Goal: Task Accomplishment & Management: Complete application form

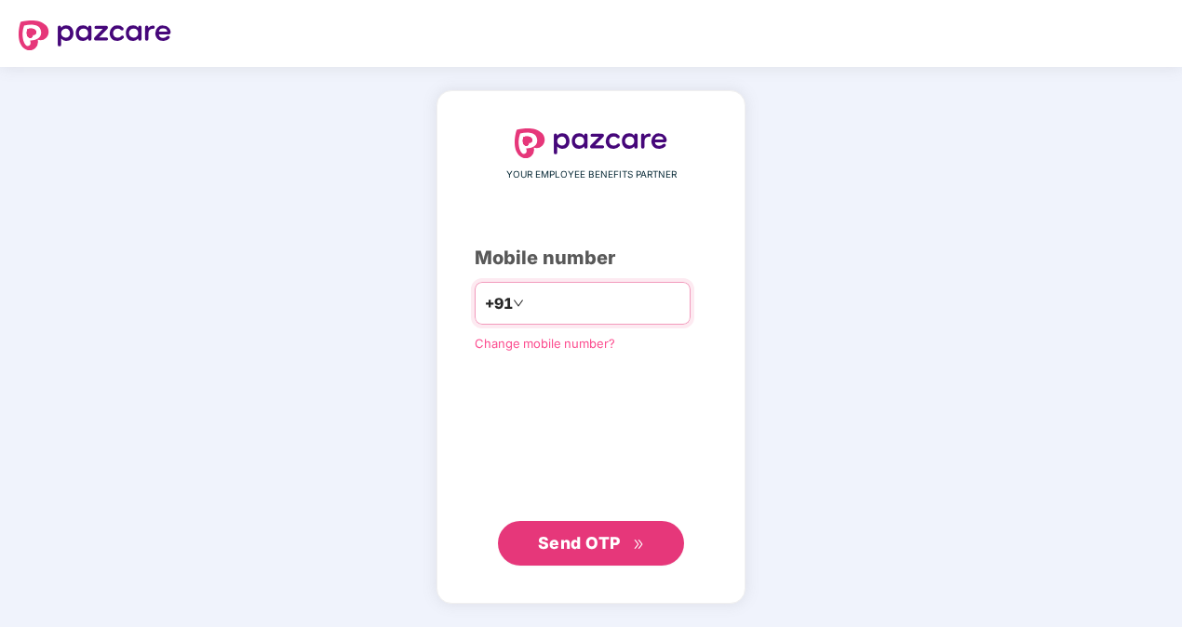
click at [551, 293] on input "number" at bounding box center [604, 303] width 153 height 30
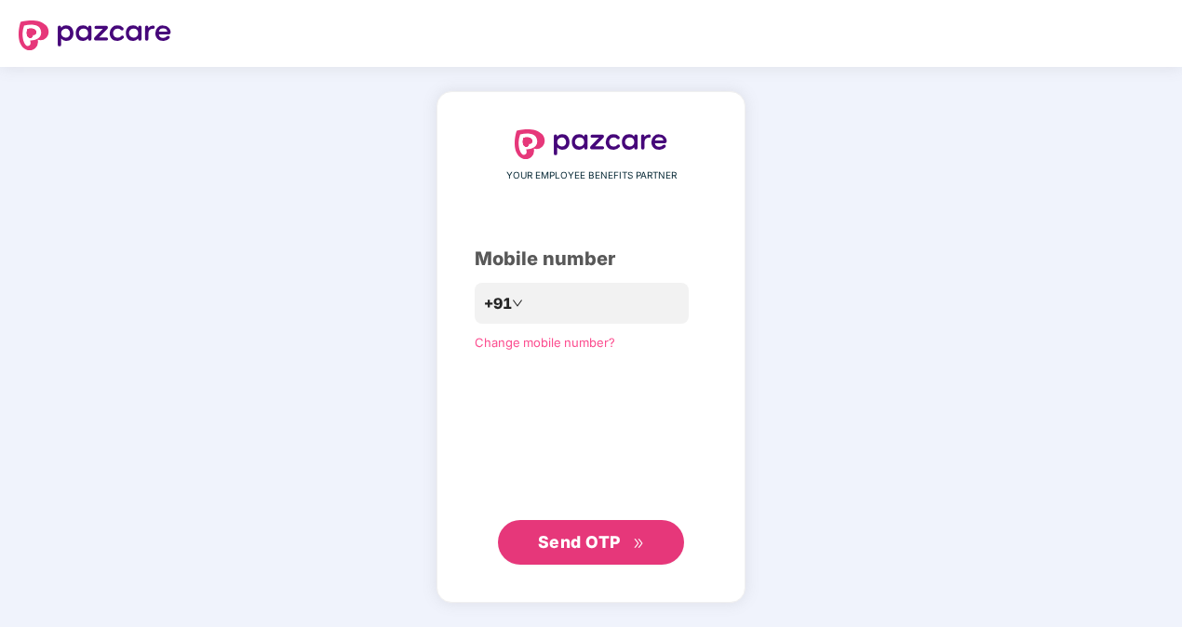
click at [603, 526] on button "Send OTP" at bounding box center [591, 542] width 186 height 45
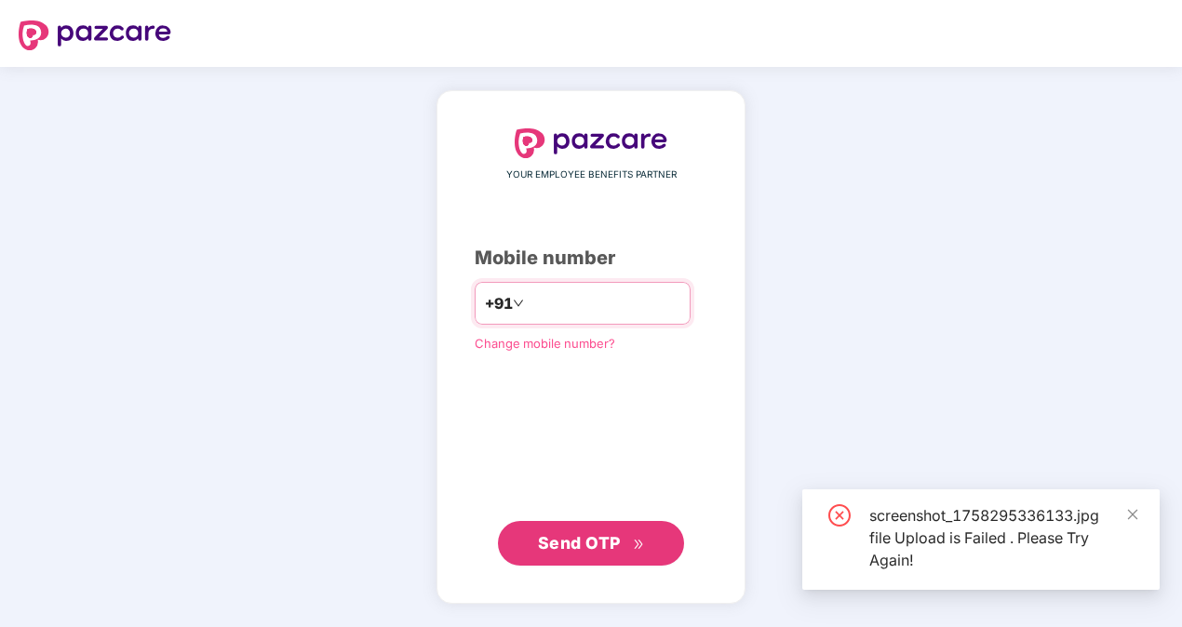
click at [528, 297] on input "**********" at bounding box center [604, 303] width 153 height 30
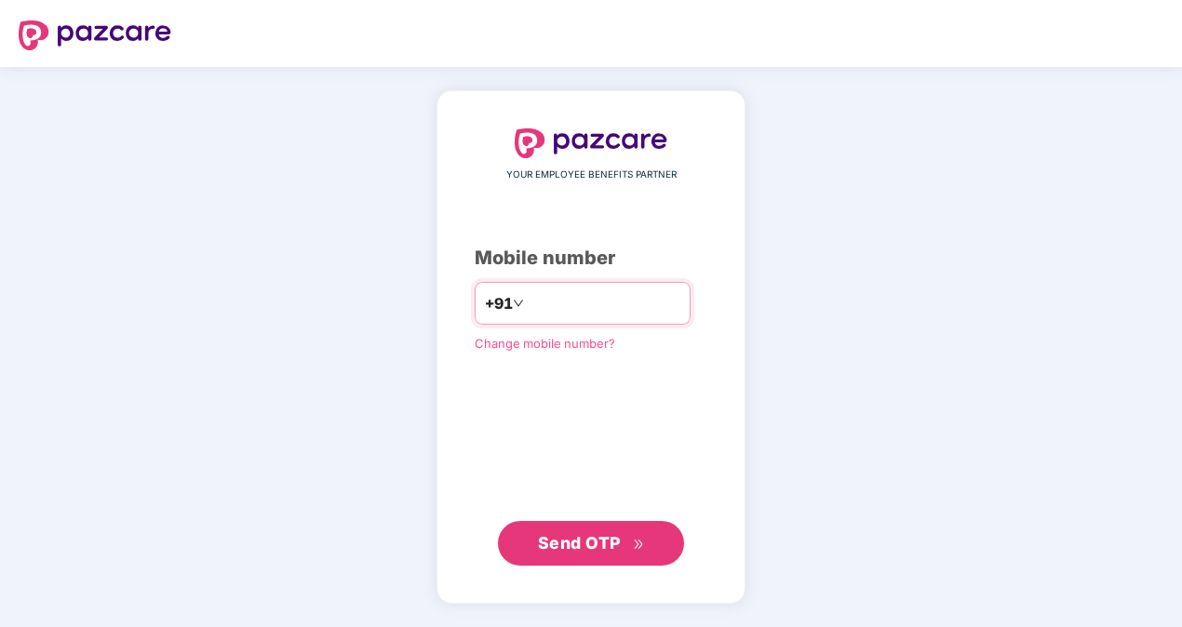
type input "**********"
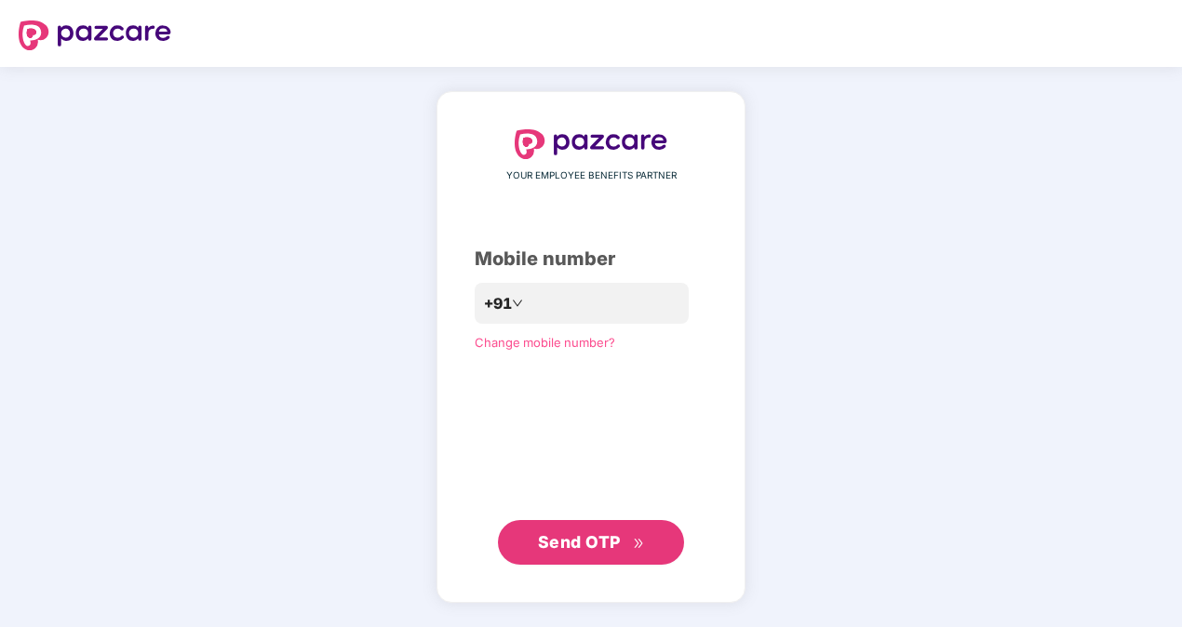
click at [601, 539] on span "Send OTP" at bounding box center [579, 542] width 83 height 20
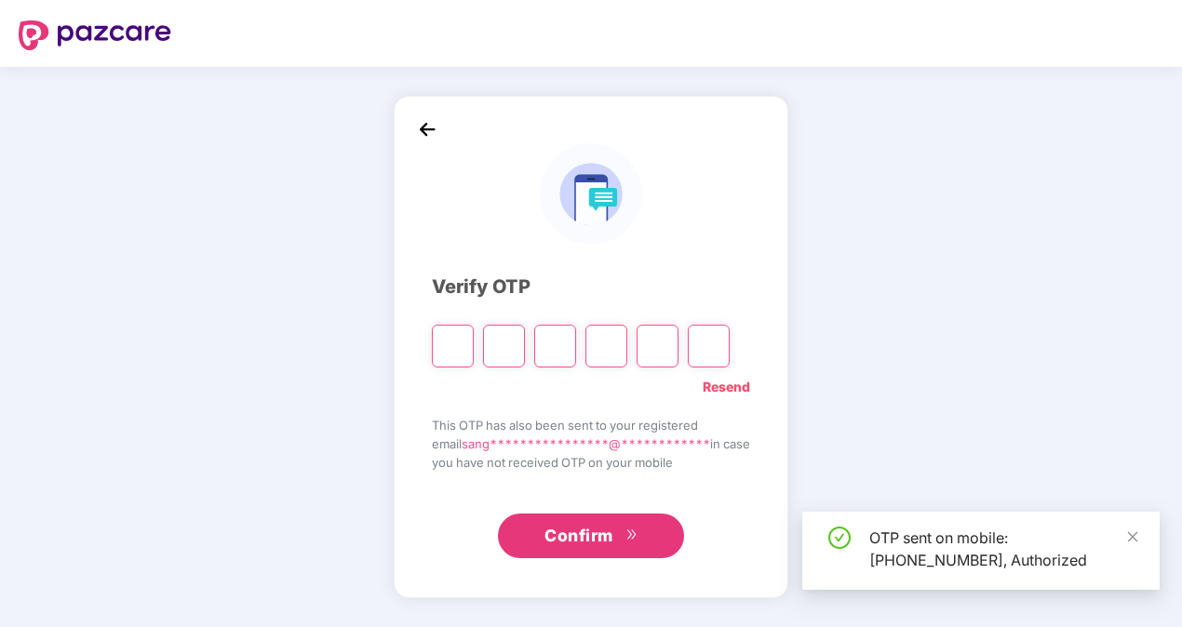
click at [455, 333] on input "Please enter verification code. Digit 1" at bounding box center [453, 346] width 42 height 43
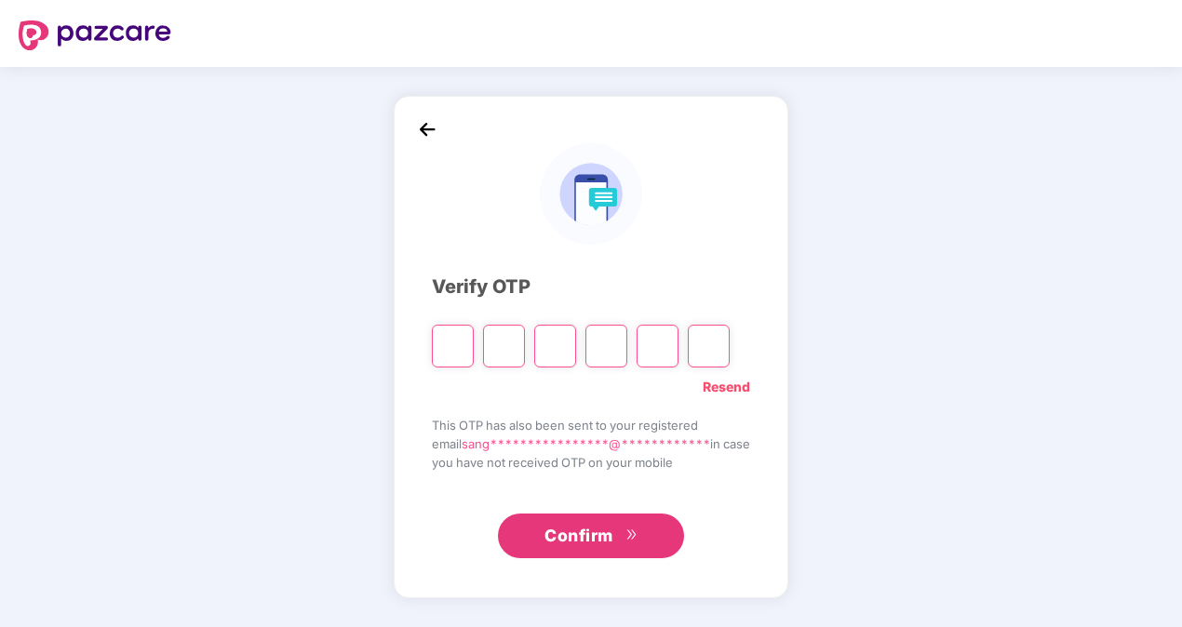
type input "*"
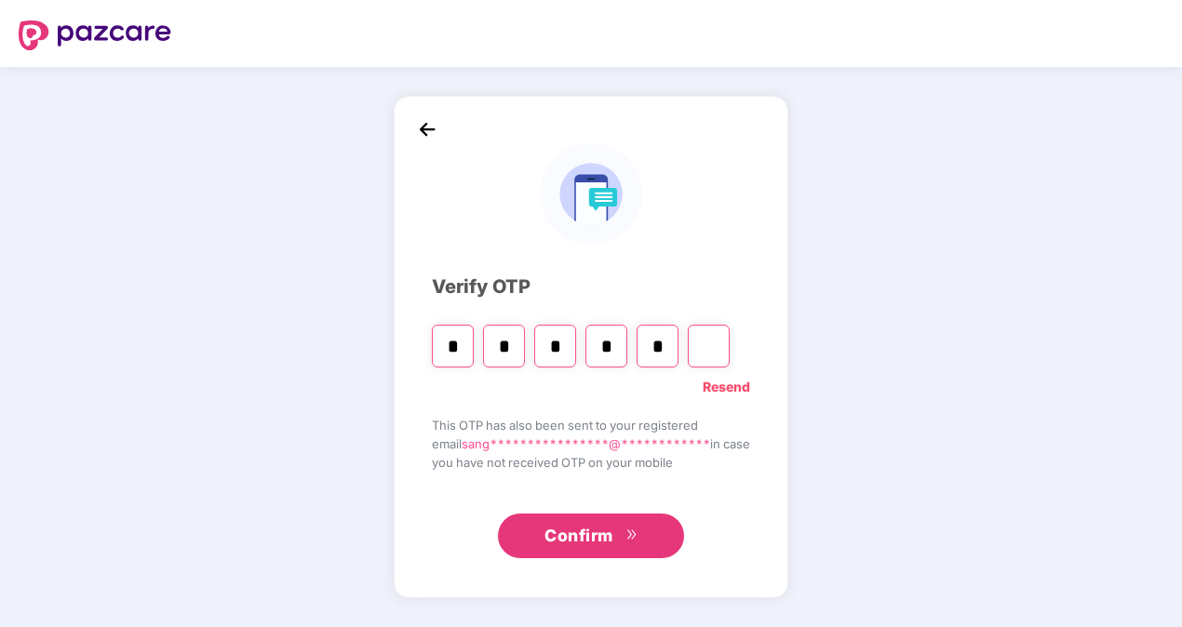
type input "*"
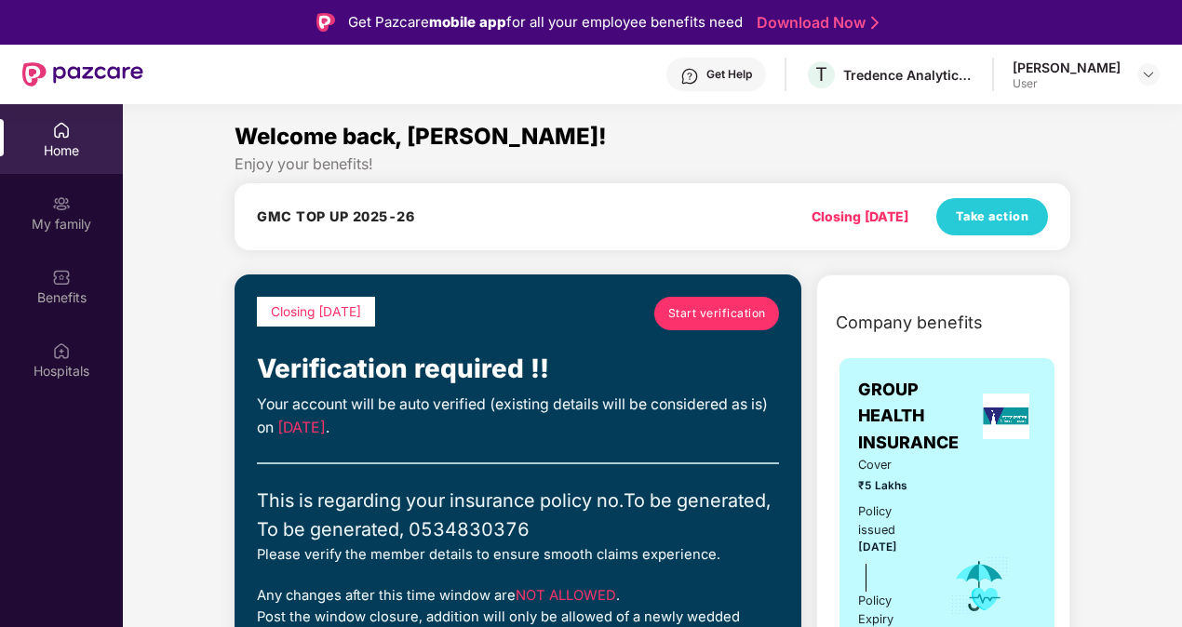
click at [732, 316] on span "Start verification" at bounding box center [717, 313] width 98 height 18
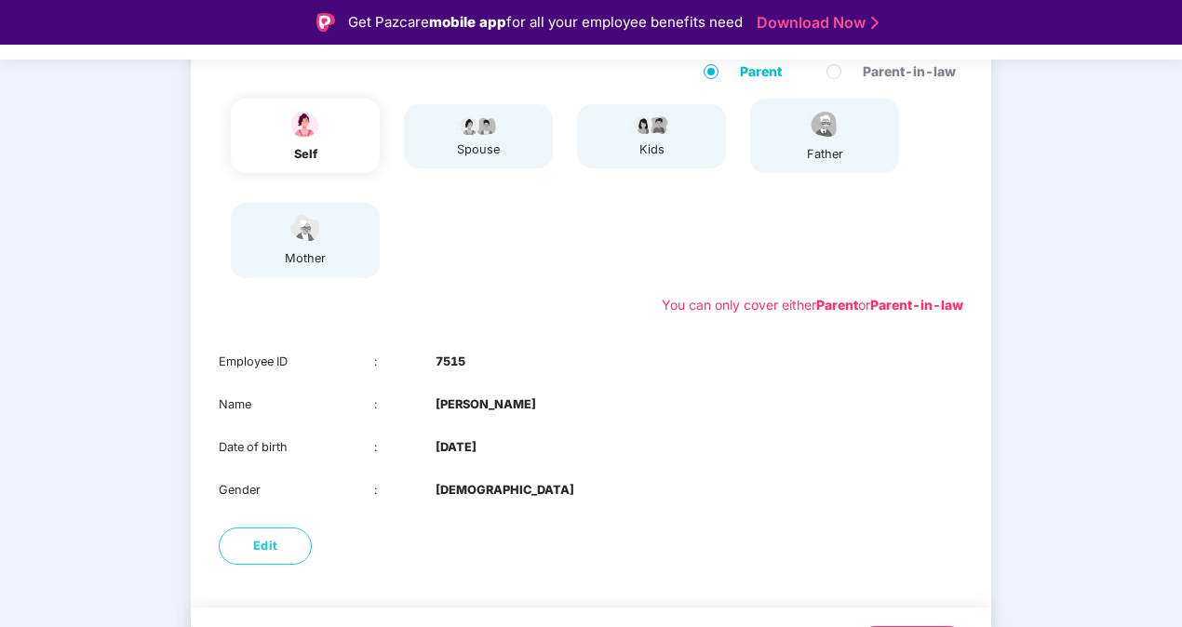
scroll to position [191, 0]
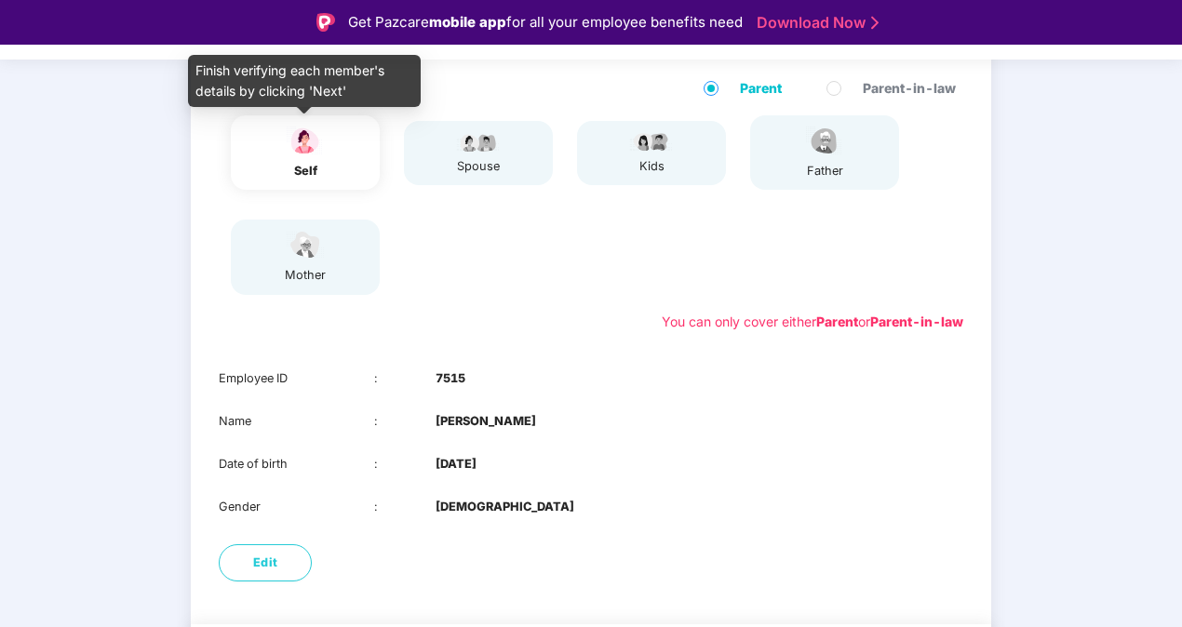
click at [324, 138] on img at bounding box center [305, 141] width 47 height 33
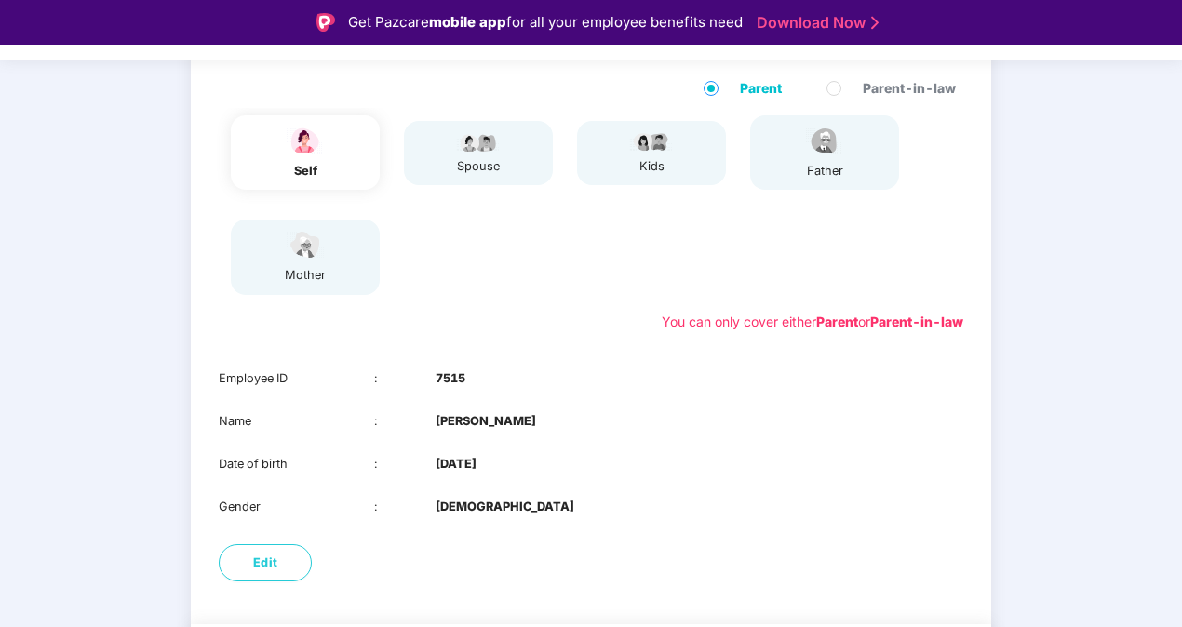
scroll to position [261, 0]
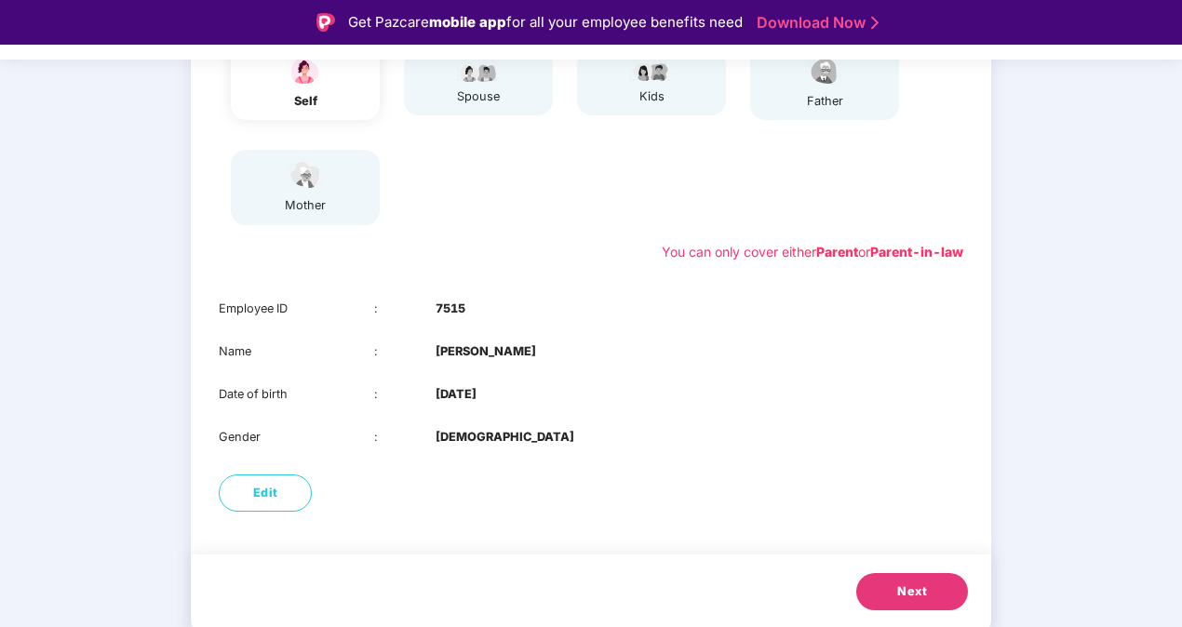
click at [917, 596] on span "Next" at bounding box center [912, 591] width 30 height 19
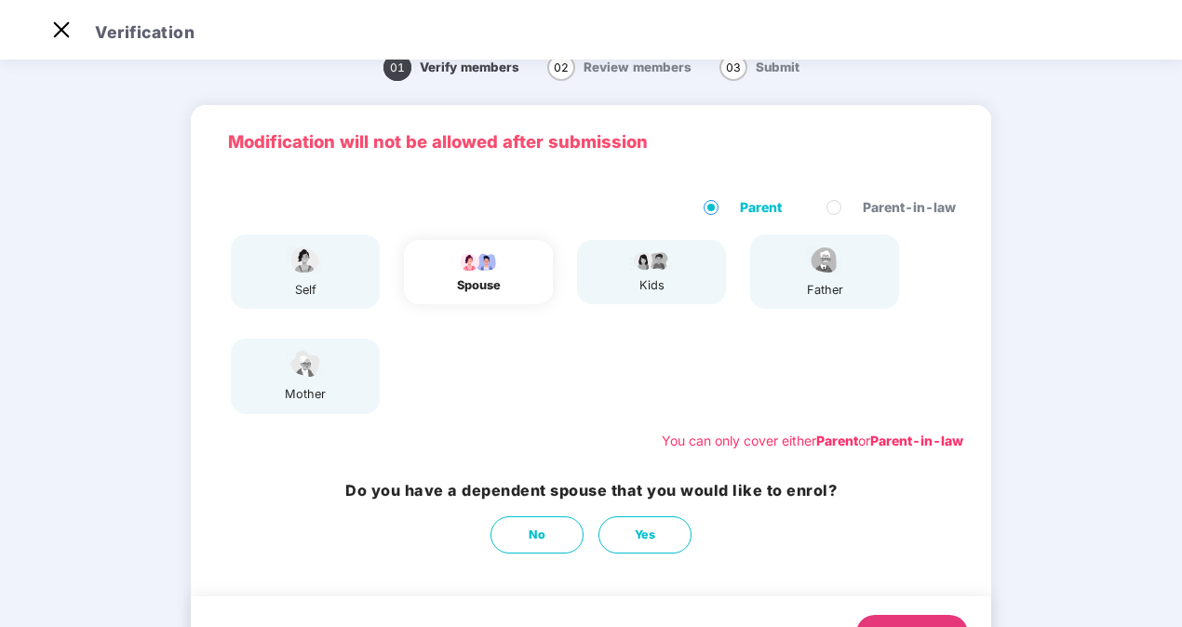
scroll to position [26, 0]
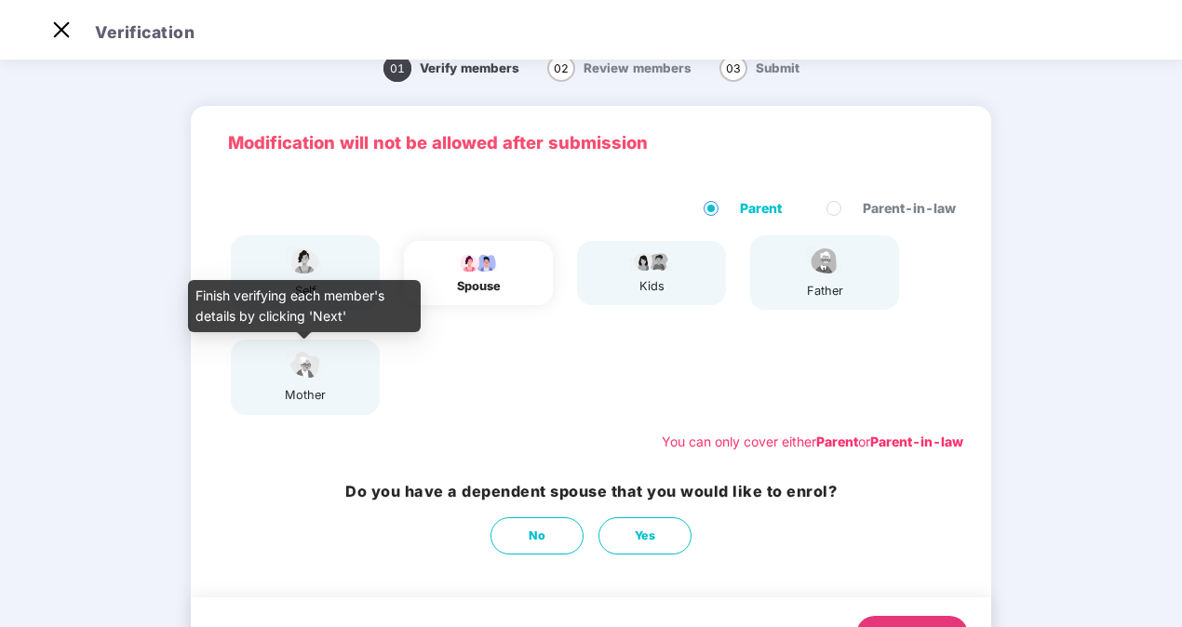
click at [326, 369] on img at bounding box center [305, 365] width 47 height 33
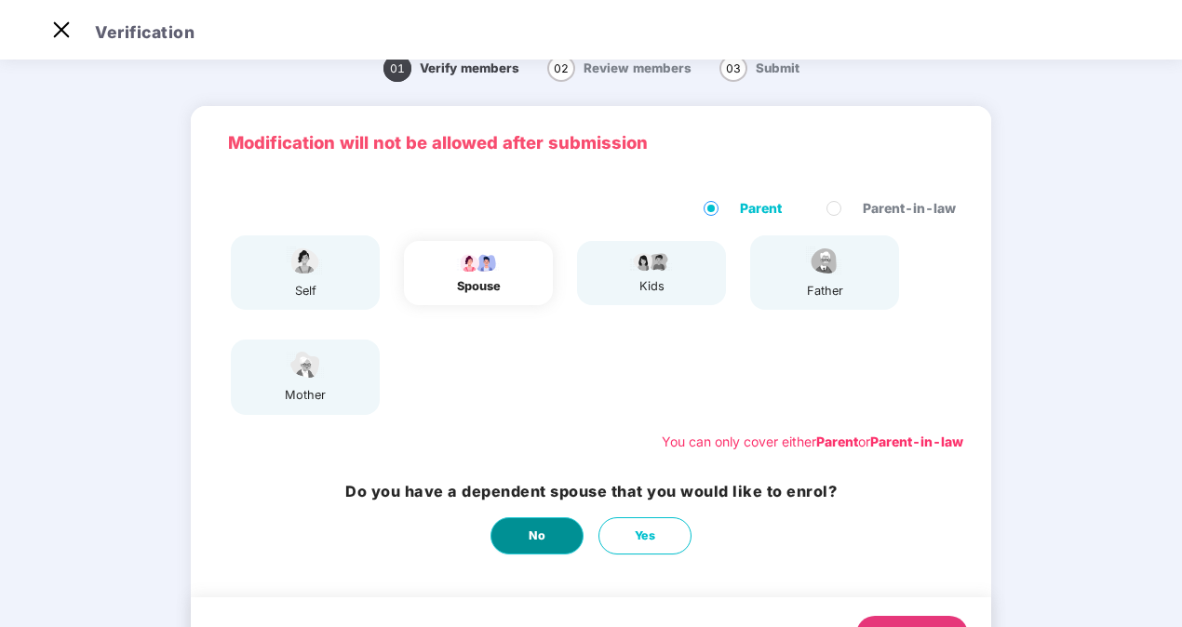
click at [549, 543] on button "No" at bounding box center [536, 535] width 93 height 37
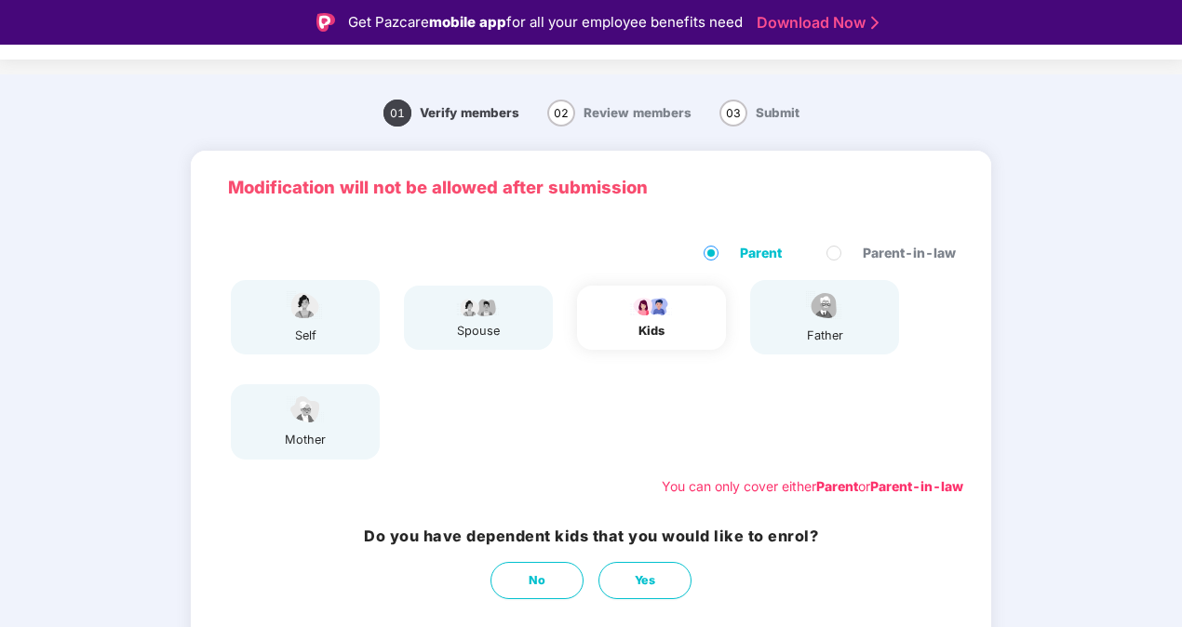
scroll to position [114, 0]
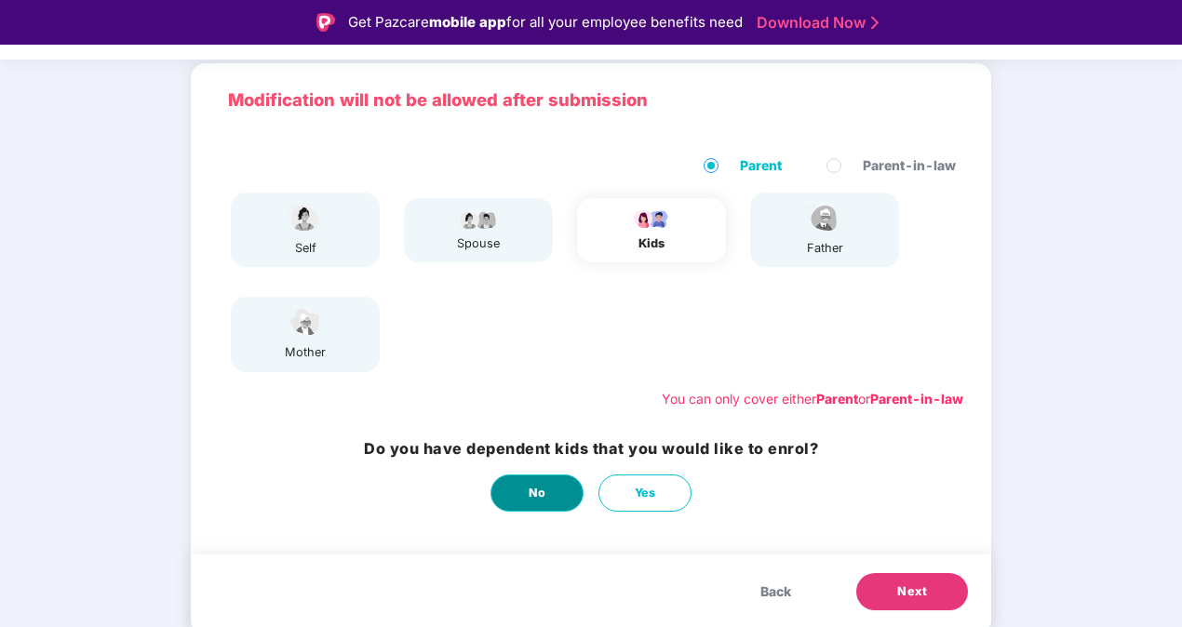
click at [543, 480] on button "No" at bounding box center [536, 493] width 93 height 37
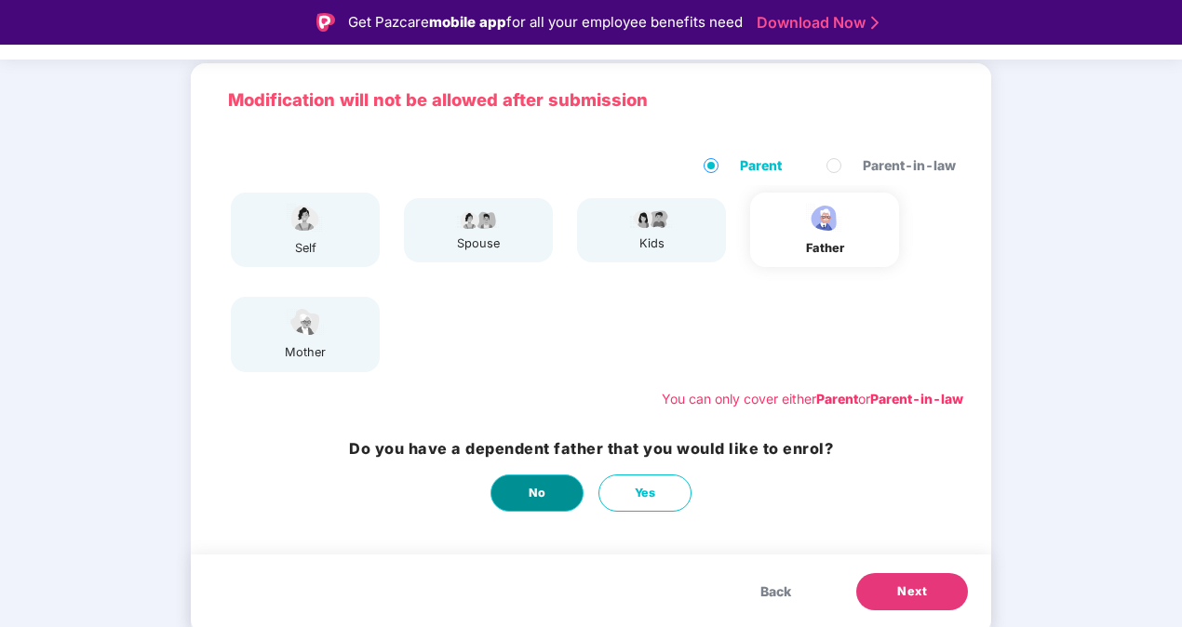
click at [543, 480] on button "No" at bounding box center [536, 493] width 93 height 37
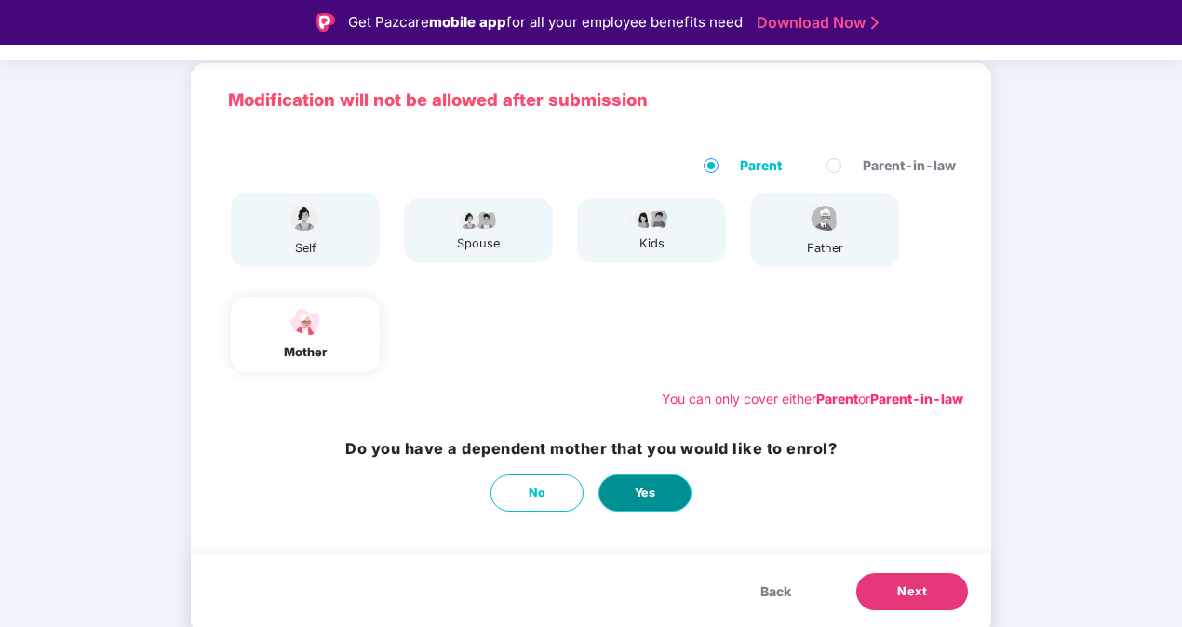
click at [664, 502] on button "Yes" at bounding box center [644, 493] width 93 height 37
select select "******"
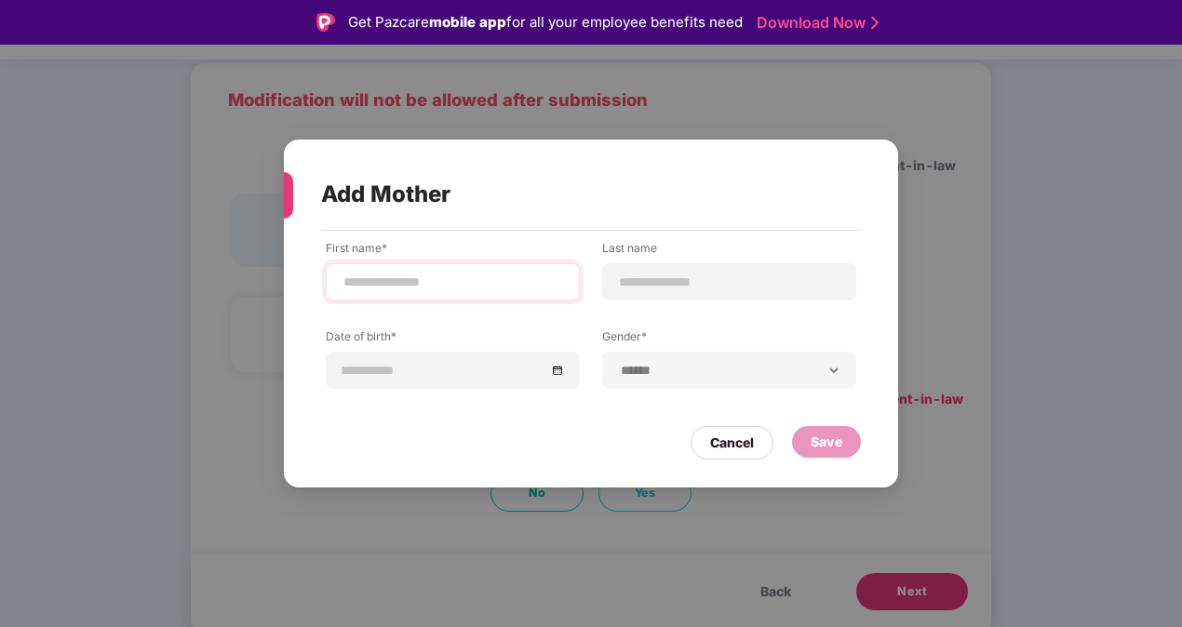
click at [481, 265] on div at bounding box center [453, 281] width 254 height 37
click at [473, 275] on input at bounding box center [452, 283] width 222 height 20
type input "*********"
click at [625, 297] on div at bounding box center [729, 281] width 254 height 37
click at [653, 287] on input at bounding box center [729, 283] width 222 height 20
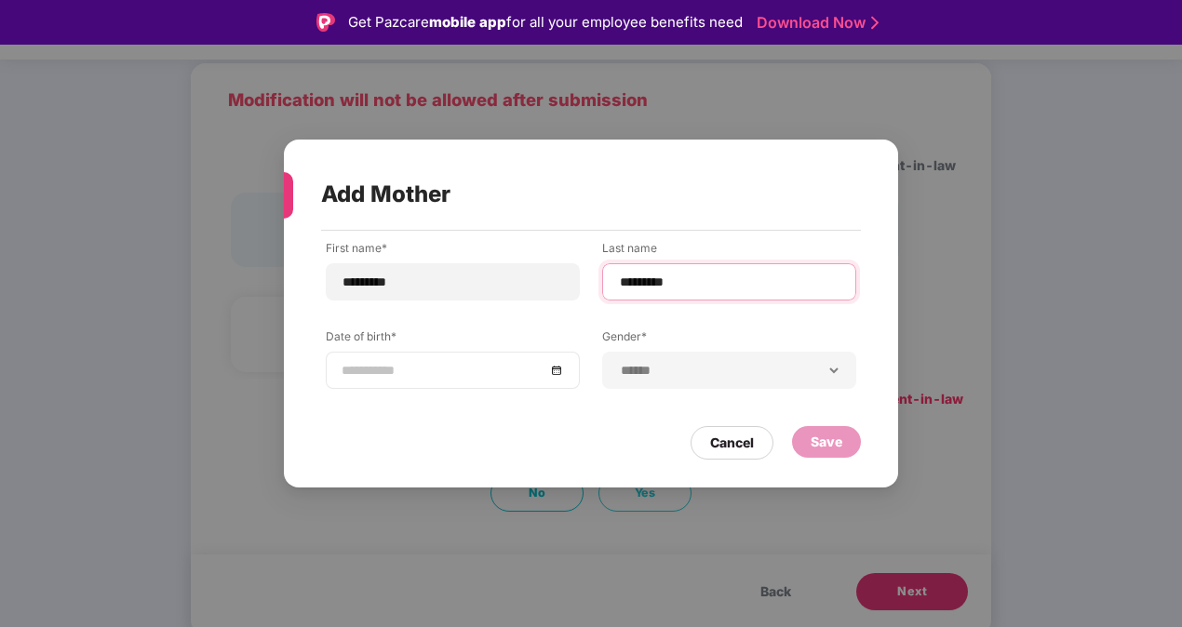
type input "*********"
click at [551, 374] on div at bounding box center [452, 370] width 222 height 20
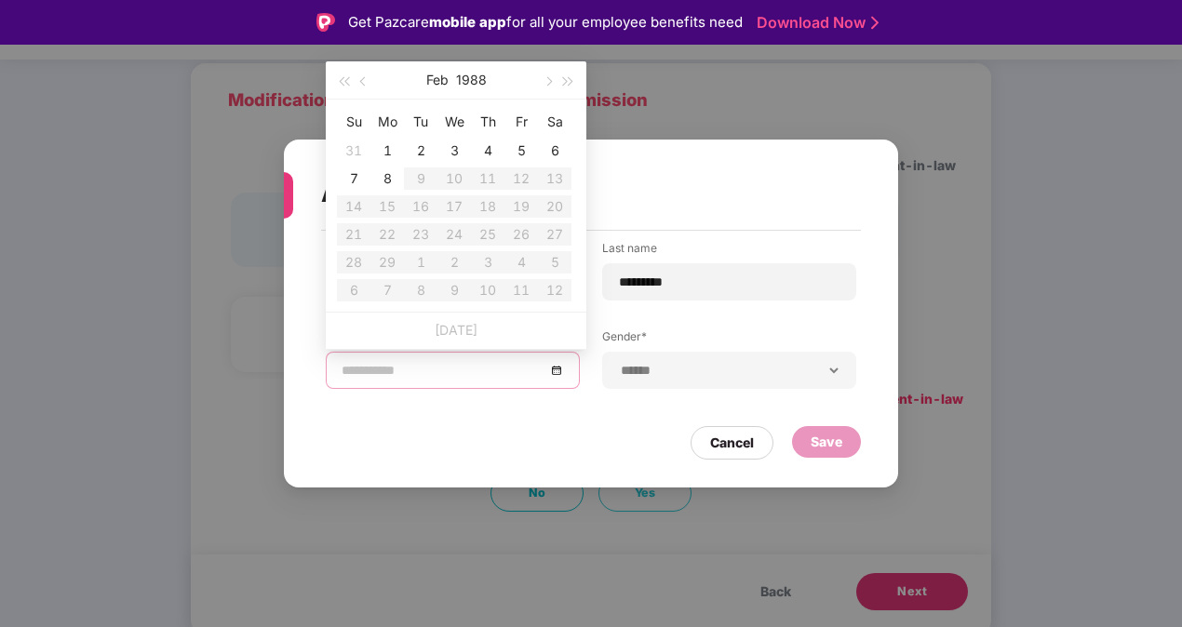
type input "**********"
click at [471, 77] on button "1988" at bounding box center [471, 79] width 31 height 37
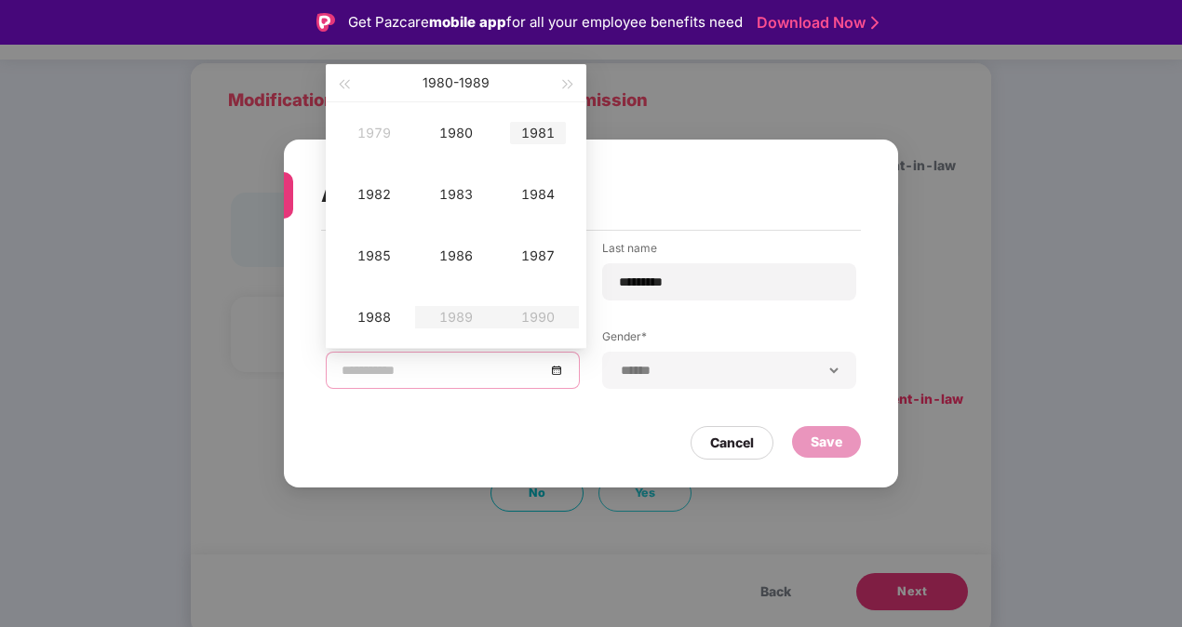
type input "**********"
click at [575, 77] on button "button" at bounding box center [568, 82] width 20 height 37
click at [450, 138] on table "1999 2000 2001 2002 2003 2004 2005 2006 2007 2008 2009 2010" at bounding box center [456, 225] width 246 height 246
click at [457, 131] on table "1999 2000 2001 2002 2003 2004 2005 2006 2007 2008 2009 2010" at bounding box center [456, 225] width 246 height 246
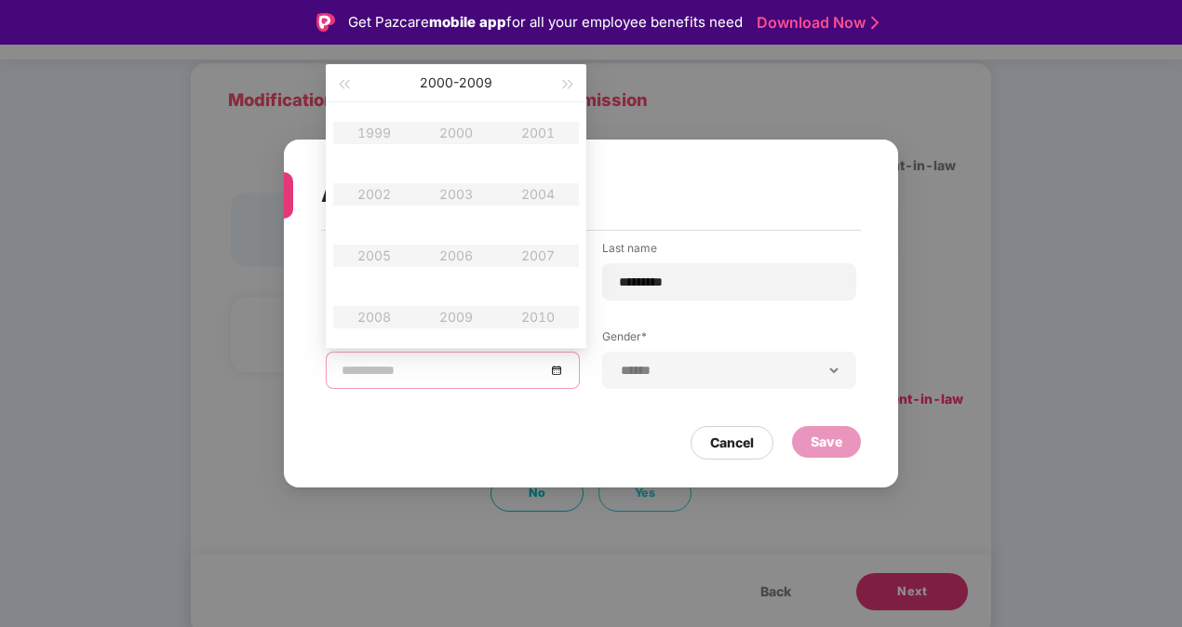
click at [357, 378] on input at bounding box center [443, 370] width 204 height 20
click at [390, 371] on input at bounding box center [443, 370] width 204 height 20
click at [395, 423] on div "**********" at bounding box center [591, 350] width 614 height 238
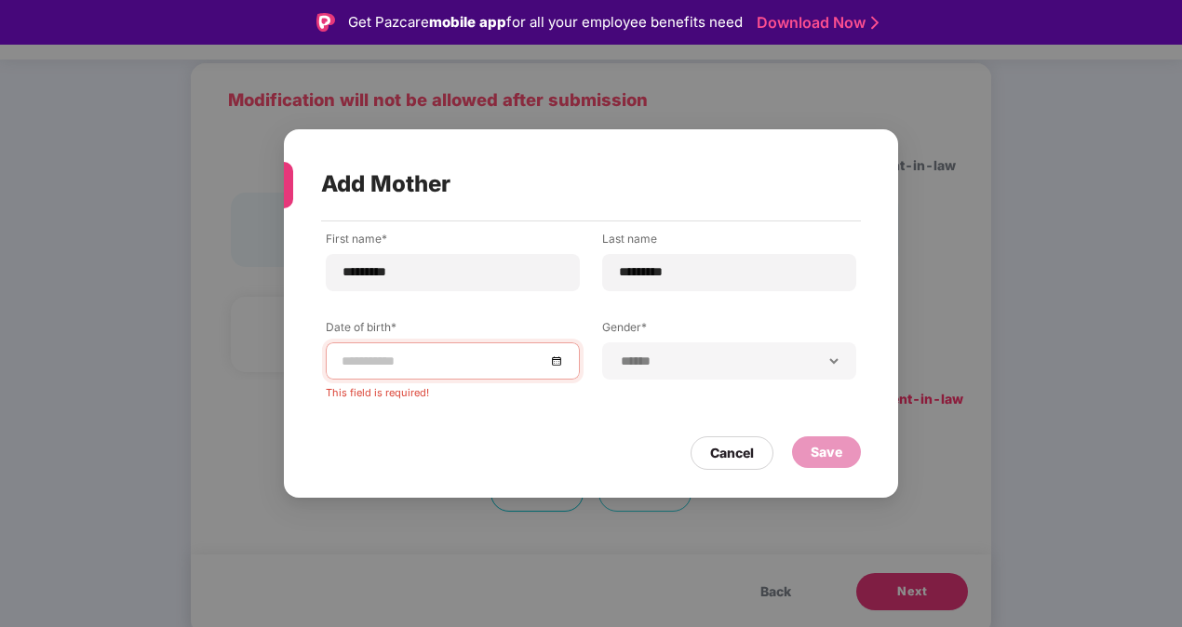
click at [463, 355] on input at bounding box center [443, 361] width 204 height 20
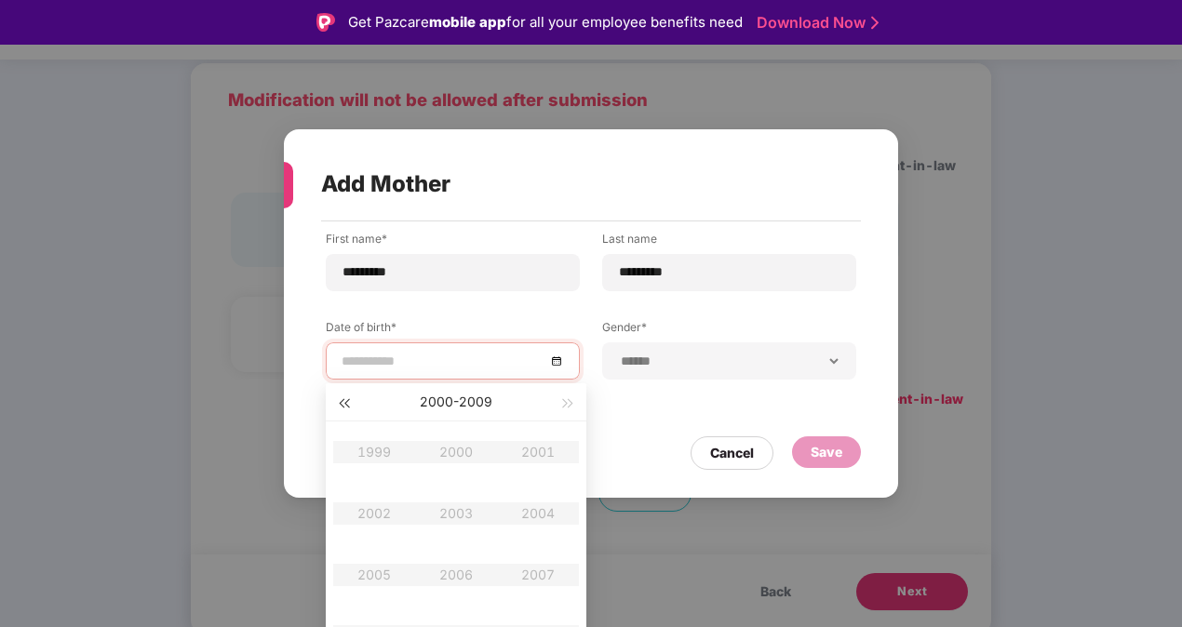
click at [351, 400] on button "button" at bounding box center [343, 401] width 20 height 37
type input "**********"
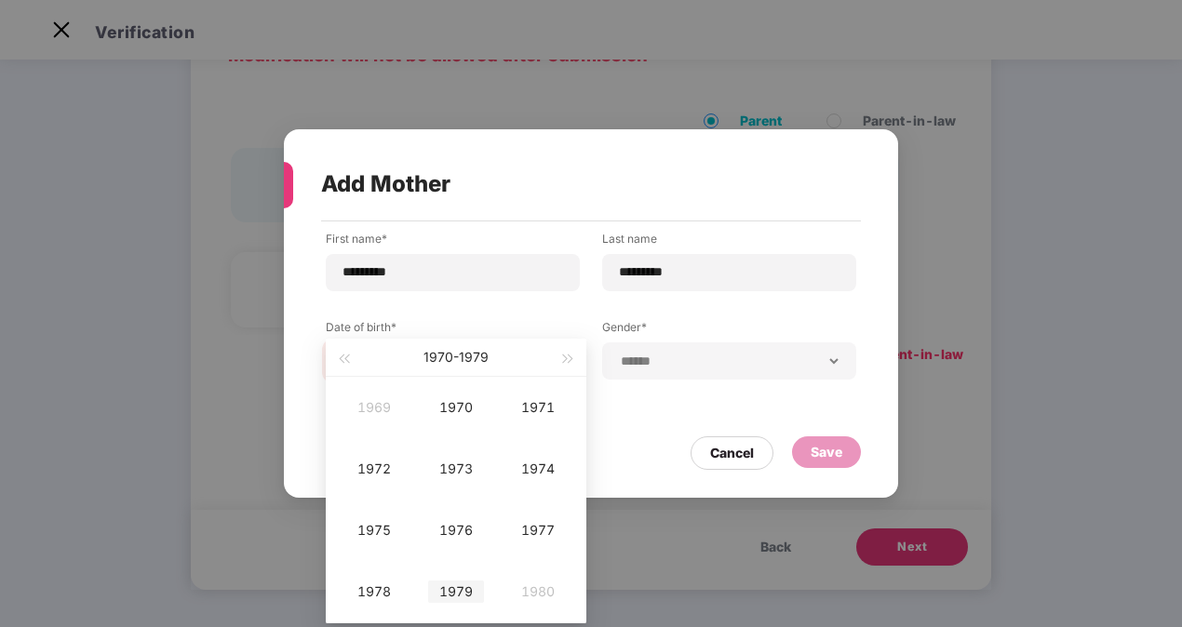
type input "**********"
click at [460, 582] on div "1979" at bounding box center [456, 592] width 56 height 22
type input "**********"
click at [458, 490] on td "May" at bounding box center [456, 468] width 82 height 61
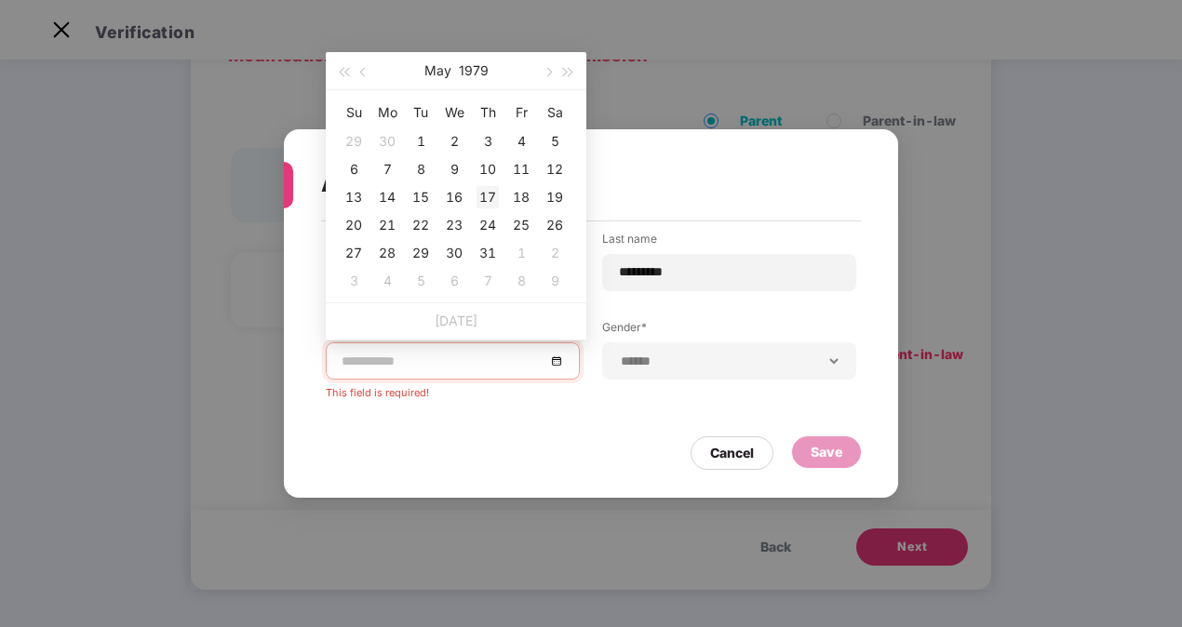
type input "**********"
click at [488, 194] on div "17" at bounding box center [487, 197] width 22 height 22
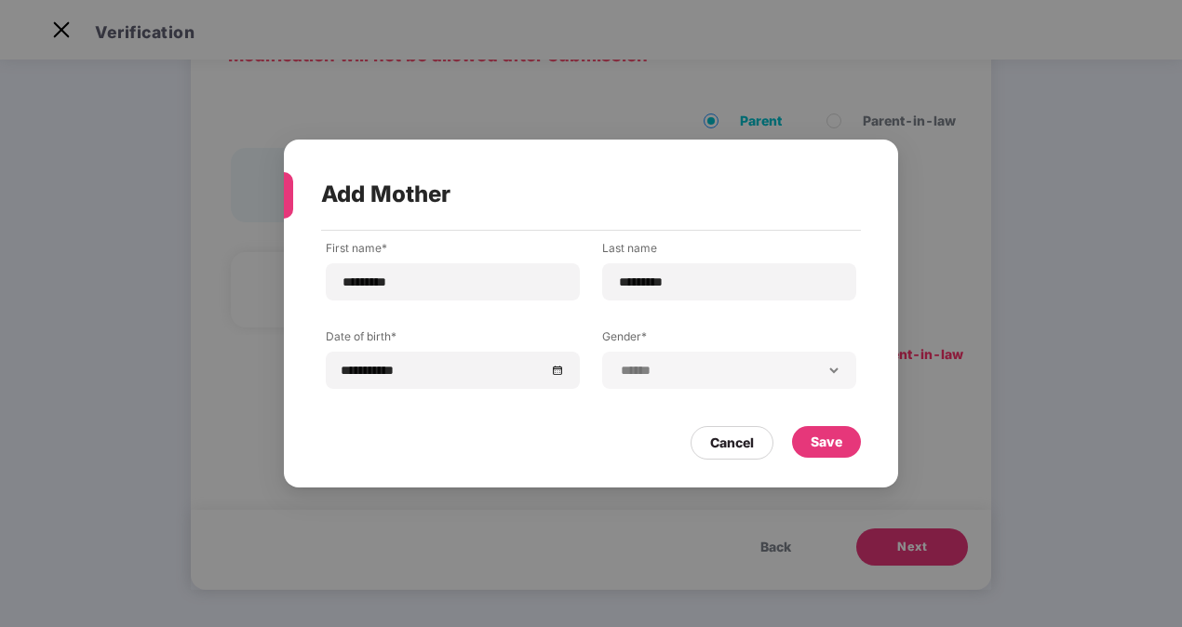
click at [677, 355] on div "**********" at bounding box center [729, 370] width 254 height 37
click at [702, 338] on label "Gender*" at bounding box center [729, 339] width 254 height 23
click at [821, 444] on div "Save" at bounding box center [826, 442] width 32 height 20
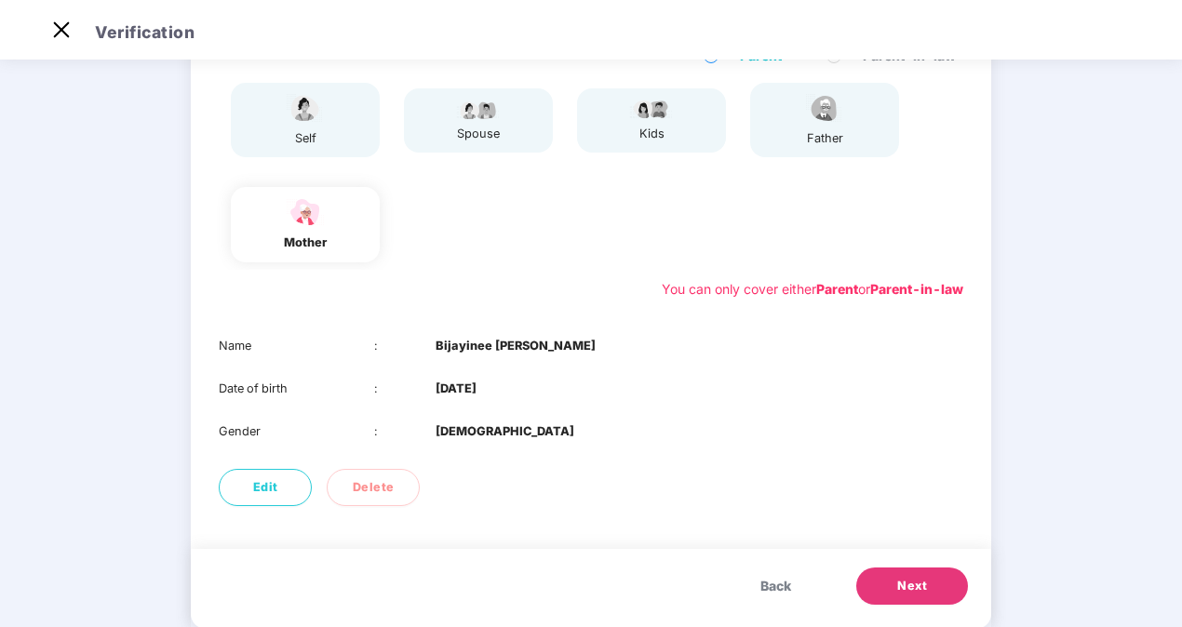
scroll to position [180, 0]
click at [904, 586] on span "Next" at bounding box center [912, 585] width 30 height 19
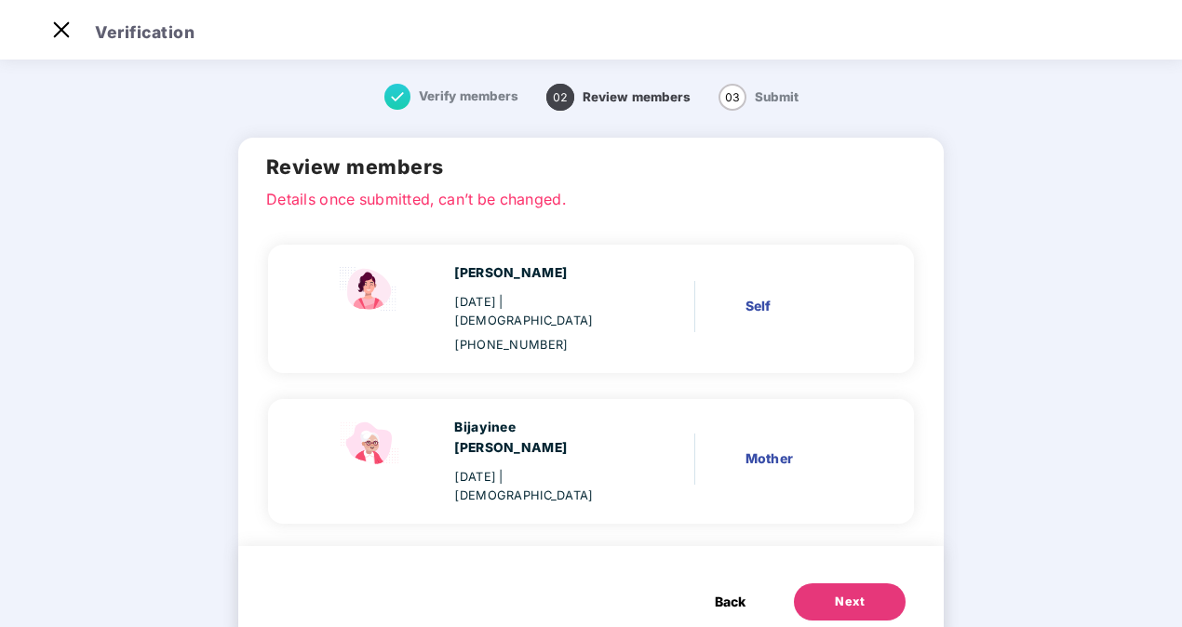
scroll to position [11, 0]
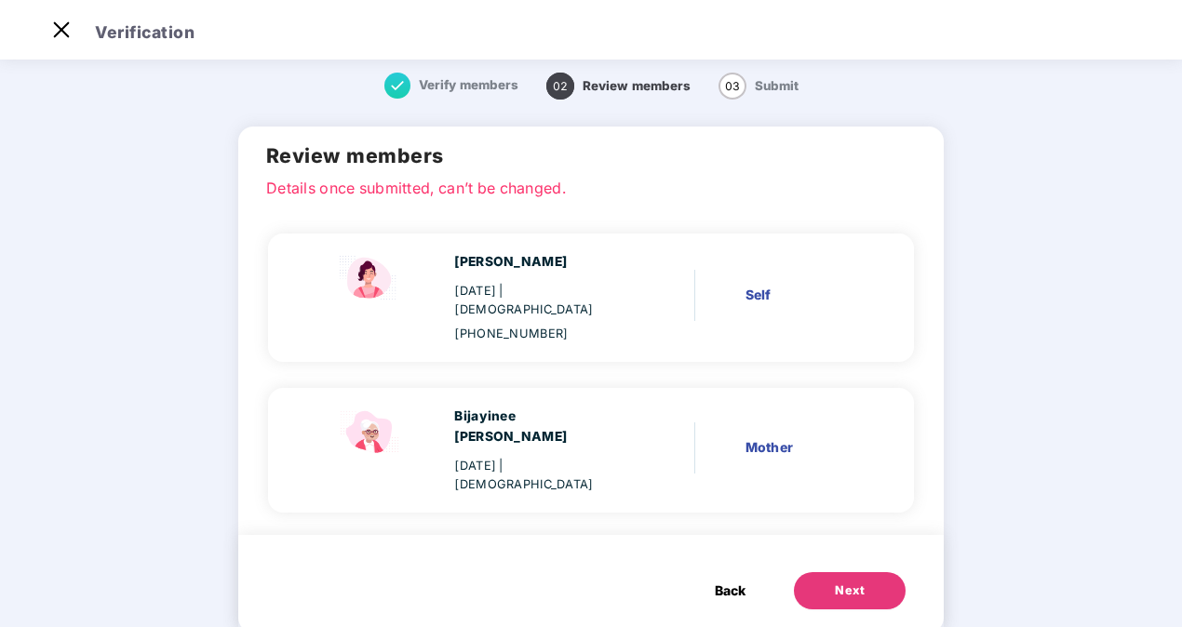
click at [869, 572] on button "Next" at bounding box center [850, 590] width 112 height 37
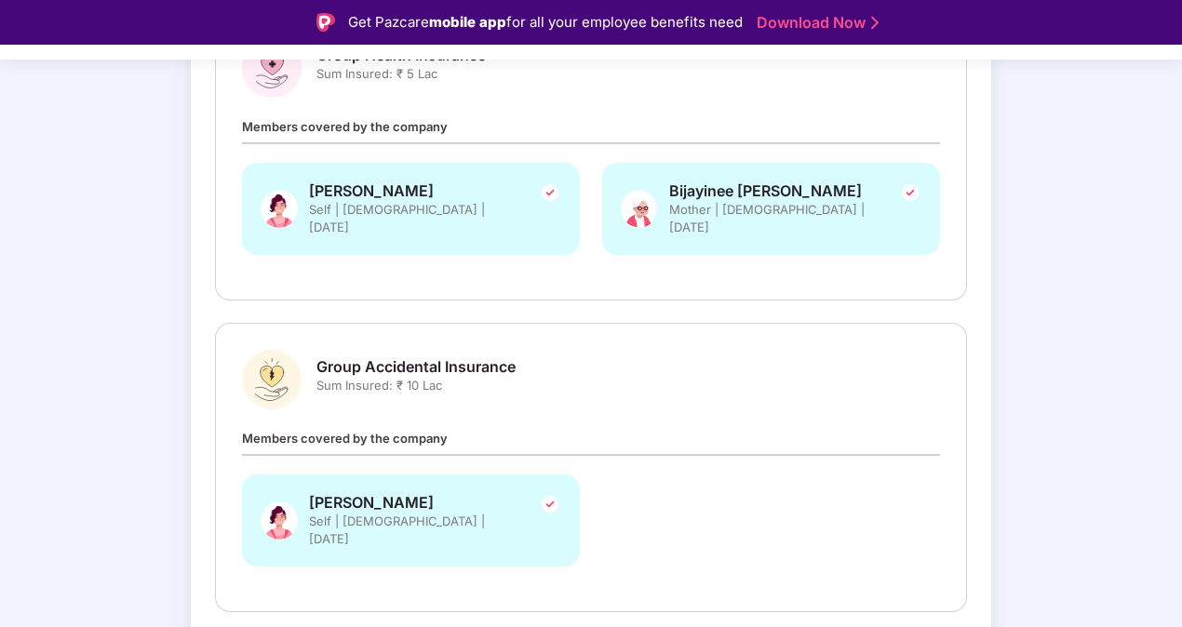
scroll to position [311, 0]
click at [908, 195] on img at bounding box center [910, 194] width 22 height 22
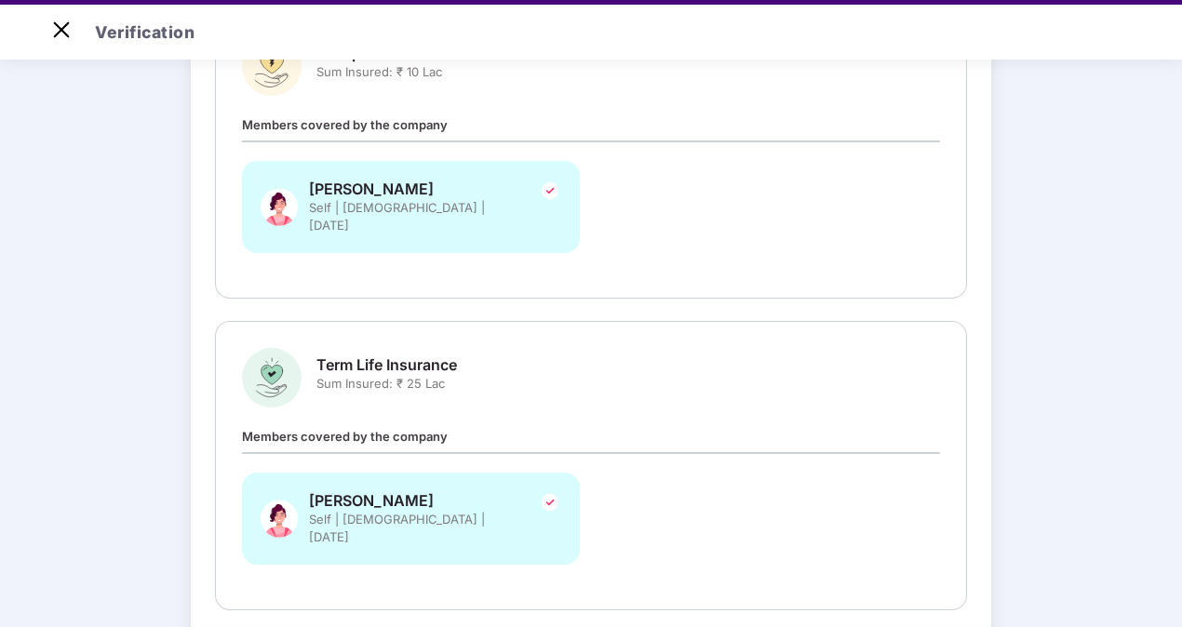
scroll to position [585, 0]
click at [551, 181] on img at bounding box center [550, 192] width 22 height 22
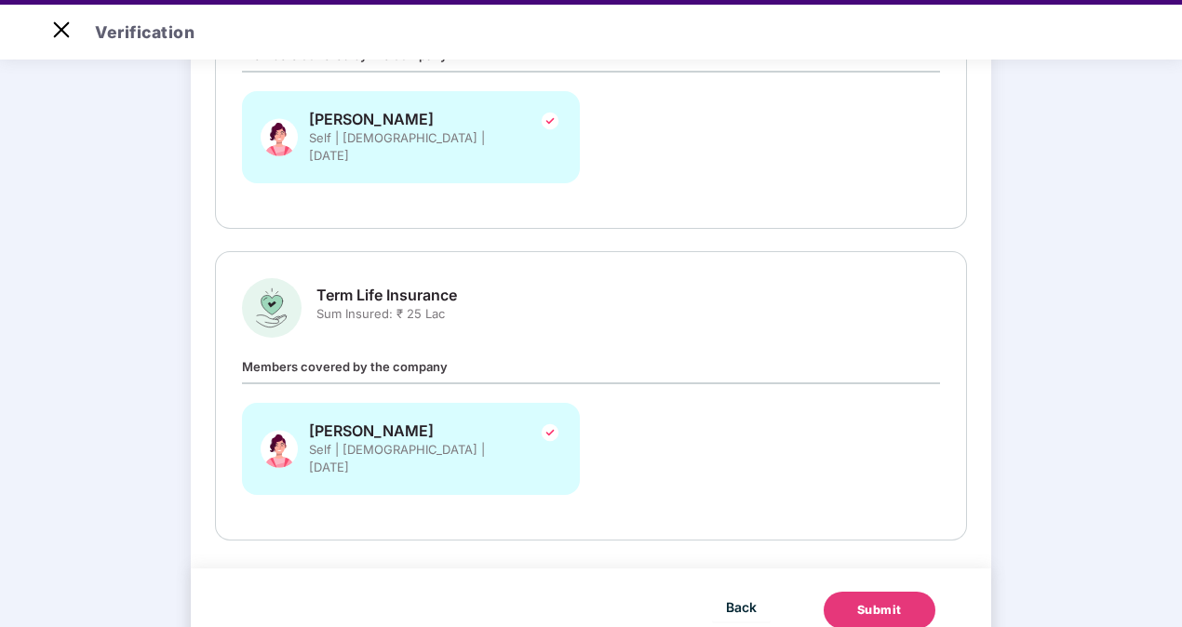
click at [544, 421] on img at bounding box center [550, 432] width 22 height 22
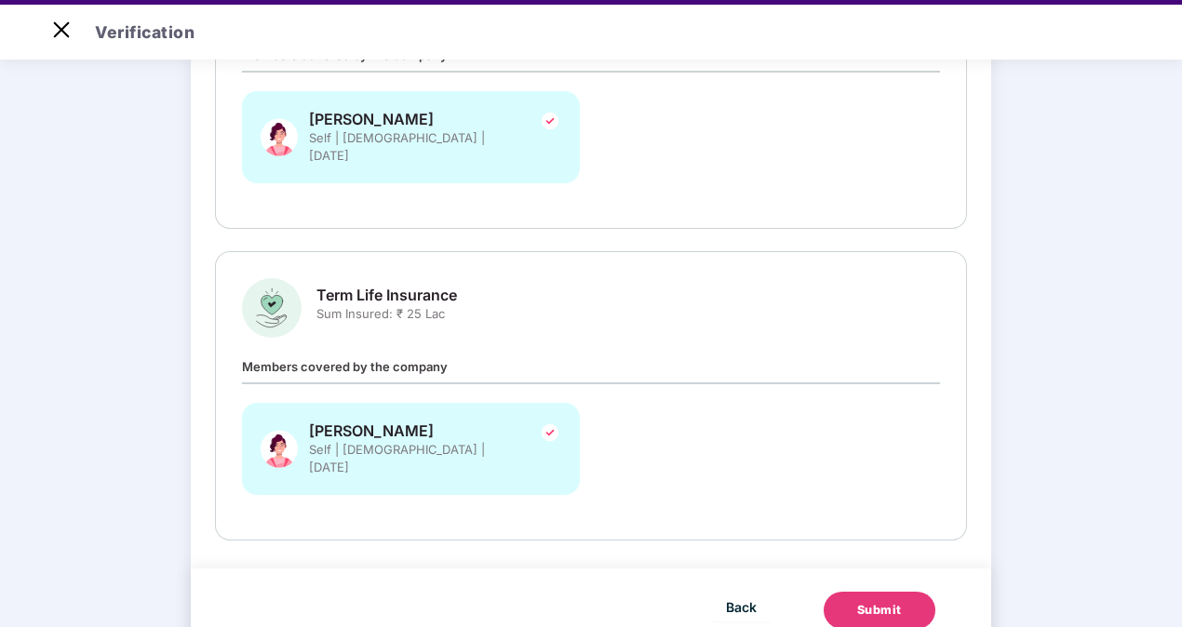
click at [889, 601] on div "Submit" at bounding box center [879, 610] width 45 height 19
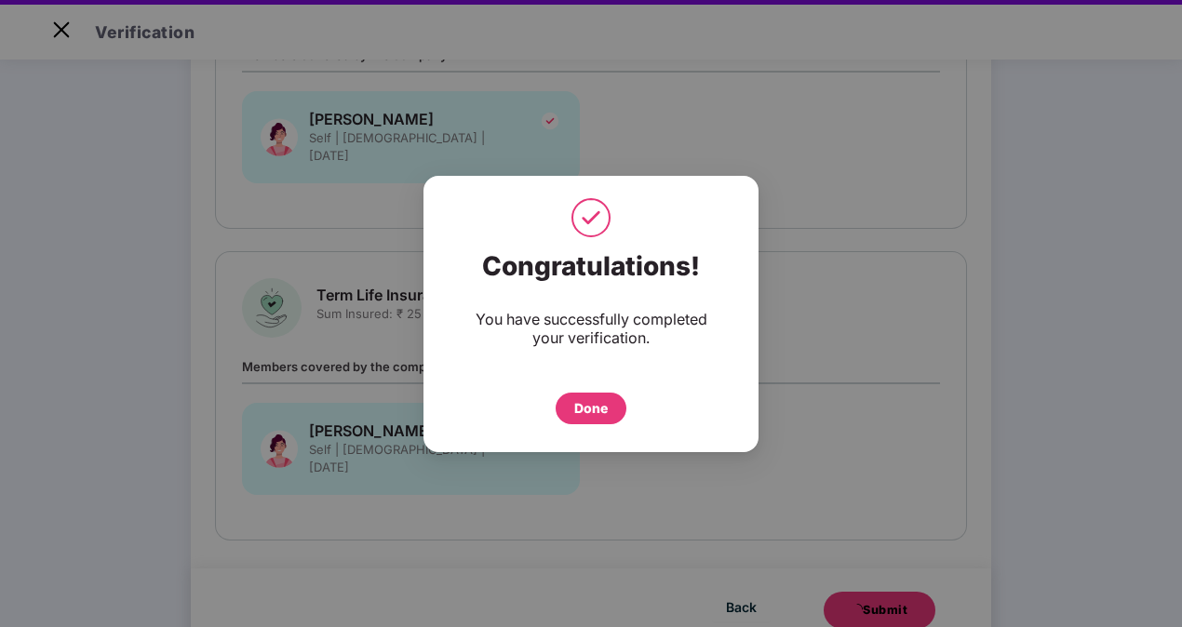
scroll to position [0, 0]
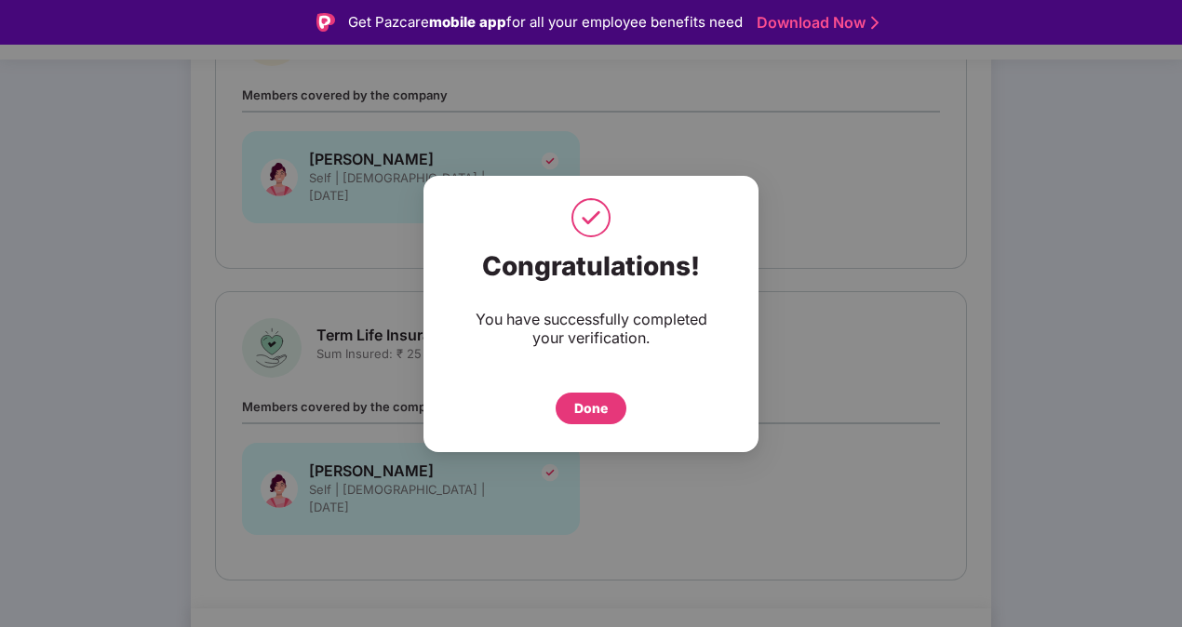
click at [594, 421] on div "Done" at bounding box center [590, 409] width 71 height 32
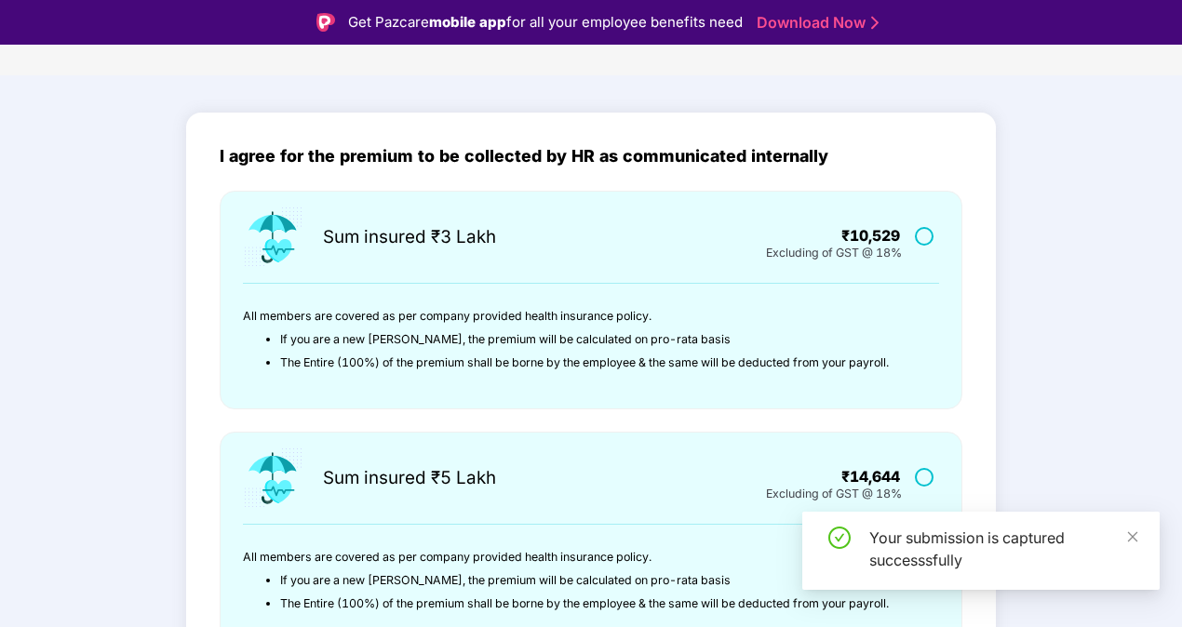
scroll to position [97, 0]
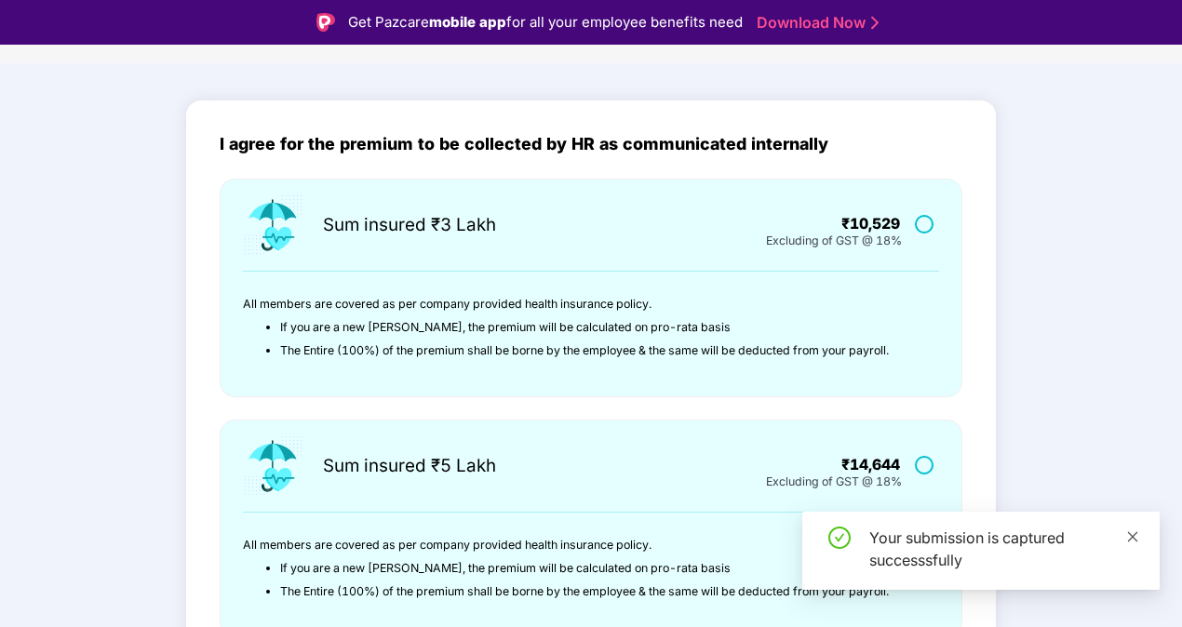
click at [1129, 530] on icon "close" at bounding box center [1132, 536] width 13 height 13
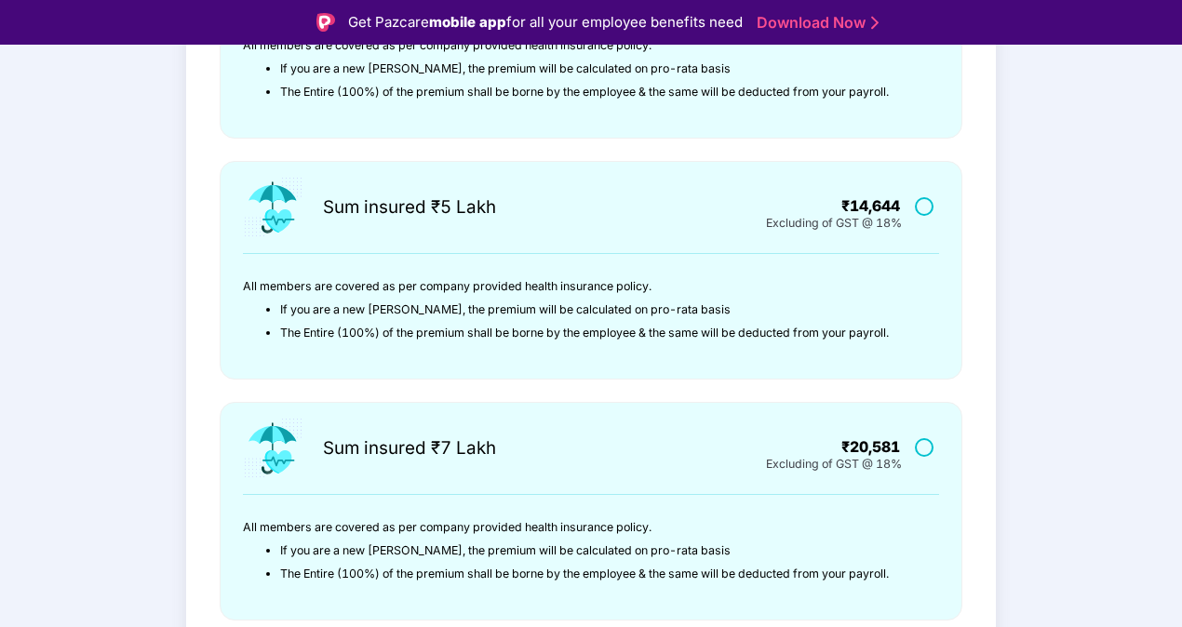
scroll to position [597, 0]
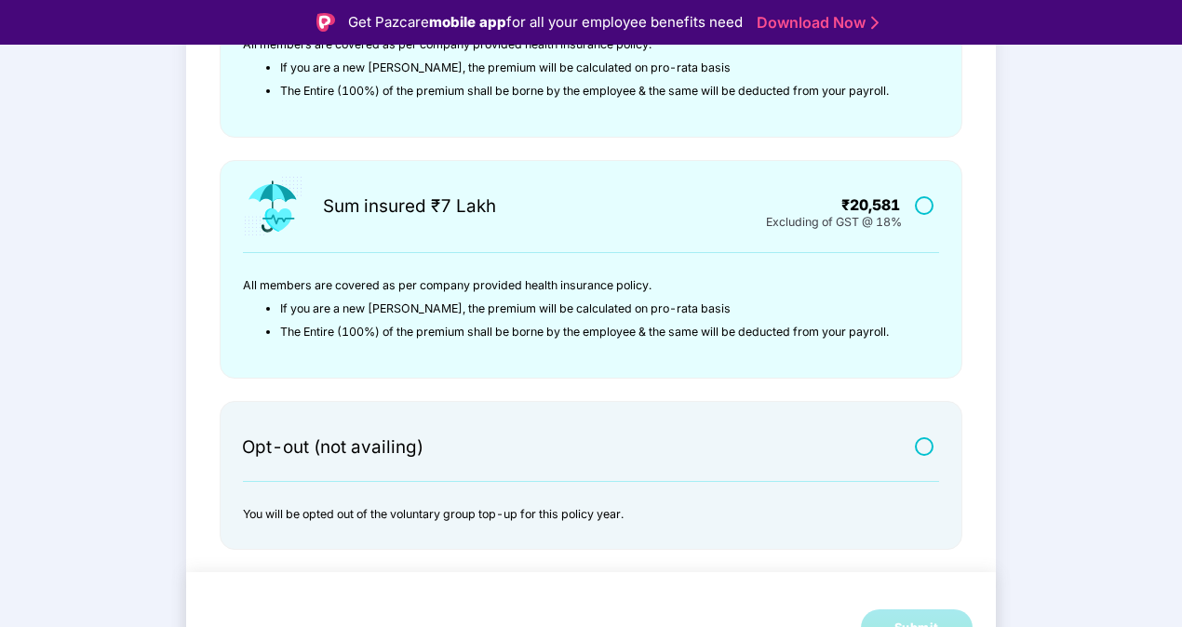
click at [917, 438] on label at bounding box center [926, 446] width 23 height 16
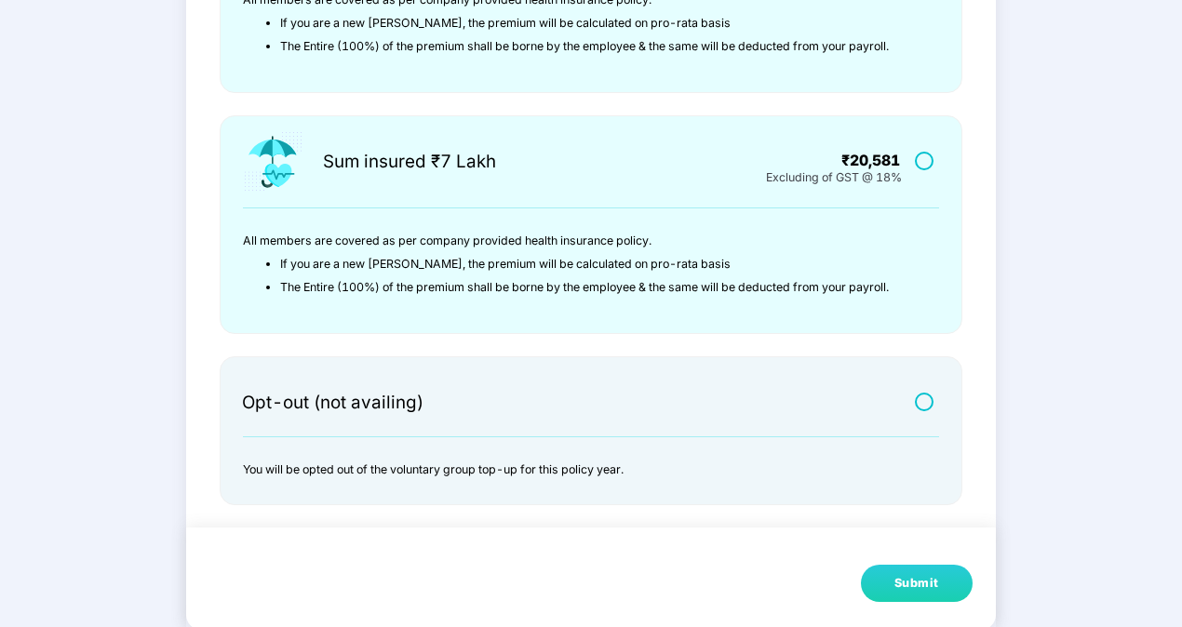
click at [920, 577] on div "Submit" at bounding box center [916, 583] width 45 height 19
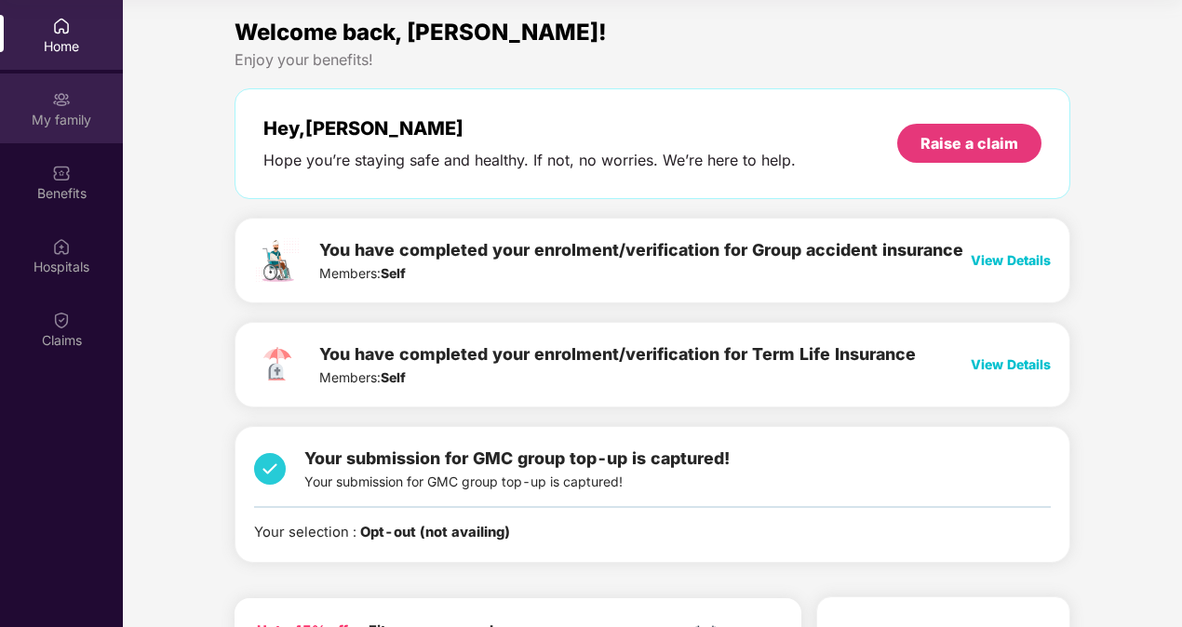
click at [36, 80] on div "My family" at bounding box center [61, 109] width 123 height 70
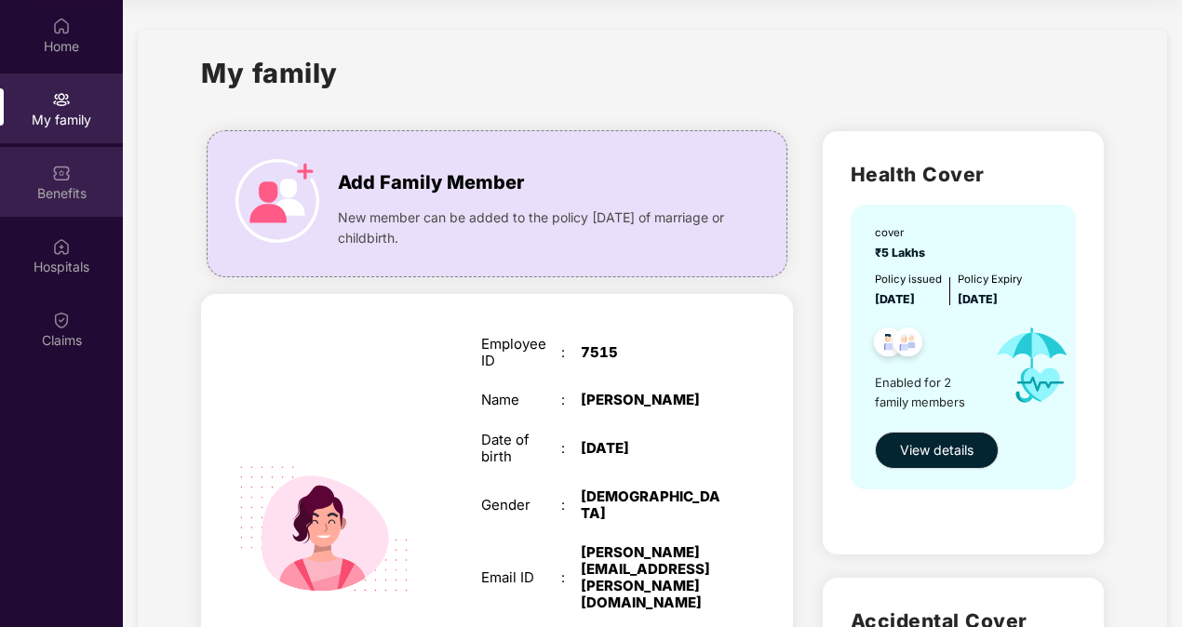
click at [87, 190] on div "Benefits" at bounding box center [61, 193] width 123 height 19
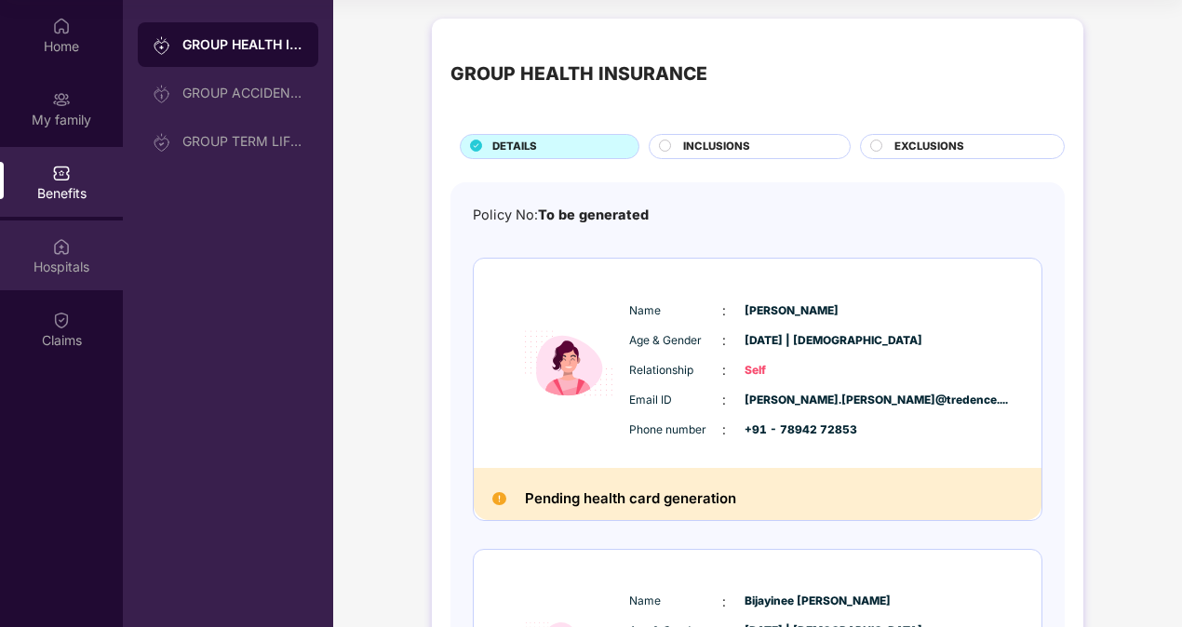
click at [80, 287] on div "Hospitals" at bounding box center [61, 256] width 123 height 70
